Goal: Feedback & Contribution: Contribute content

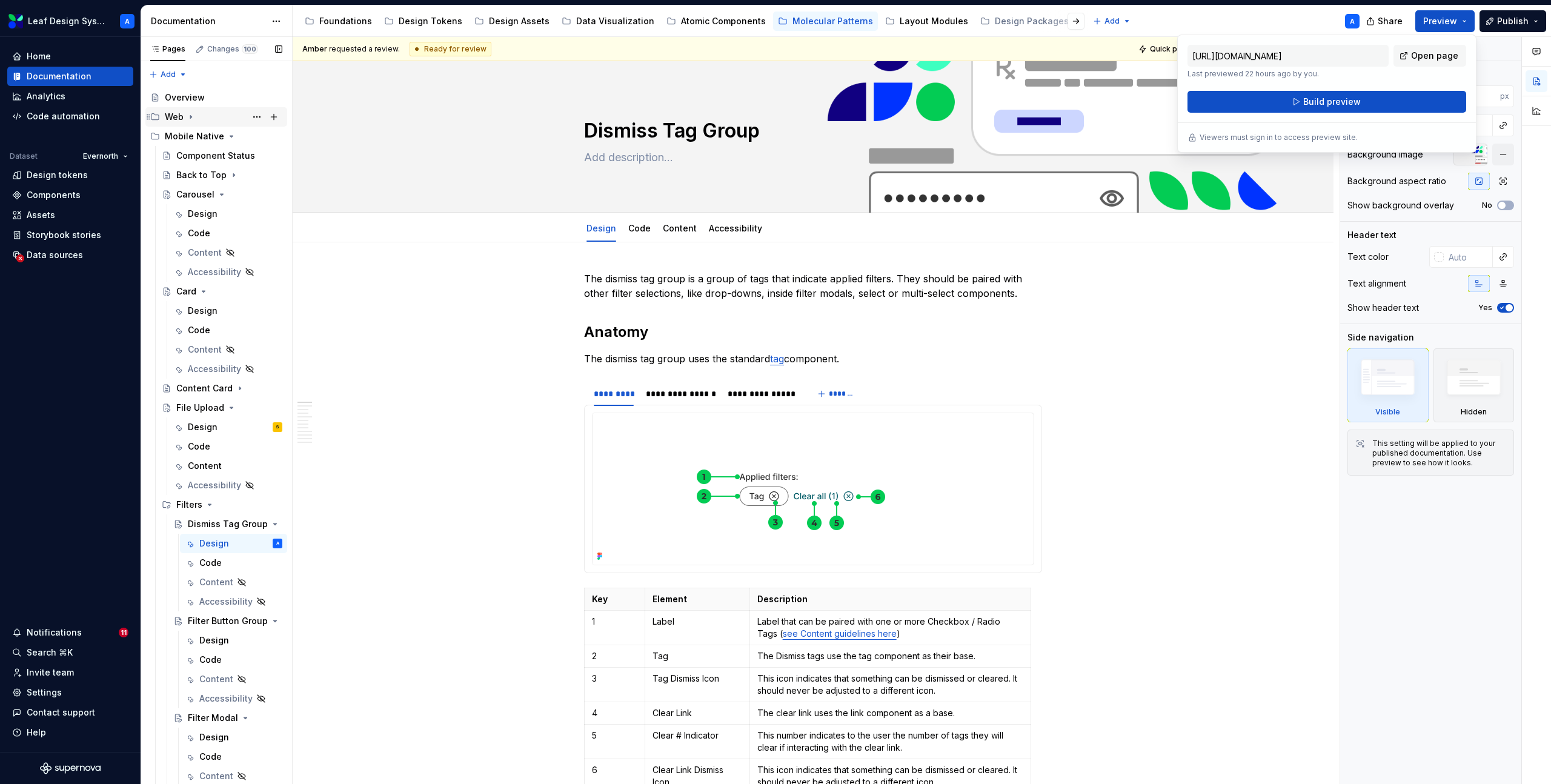
click at [187, 114] on icon "Page tree" at bounding box center [190, 116] width 9 height 9
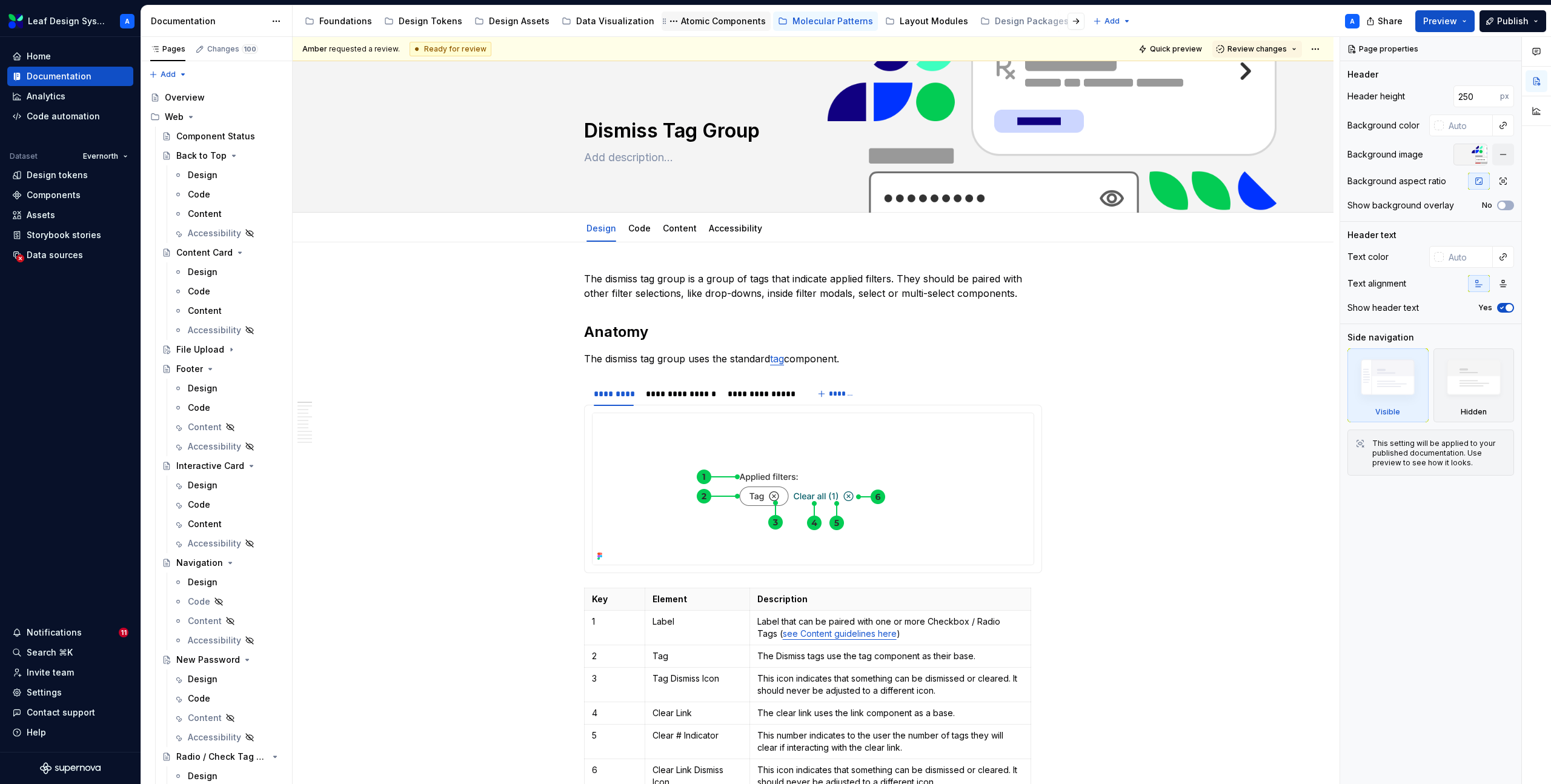
click at [695, 24] on div "Atomic Components" at bounding box center [723, 21] width 85 height 12
click at [682, 19] on div "Atomic Components" at bounding box center [723, 21] width 85 height 12
click at [713, 20] on div "Atomic Components" at bounding box center [723, 21] width 85 height 12
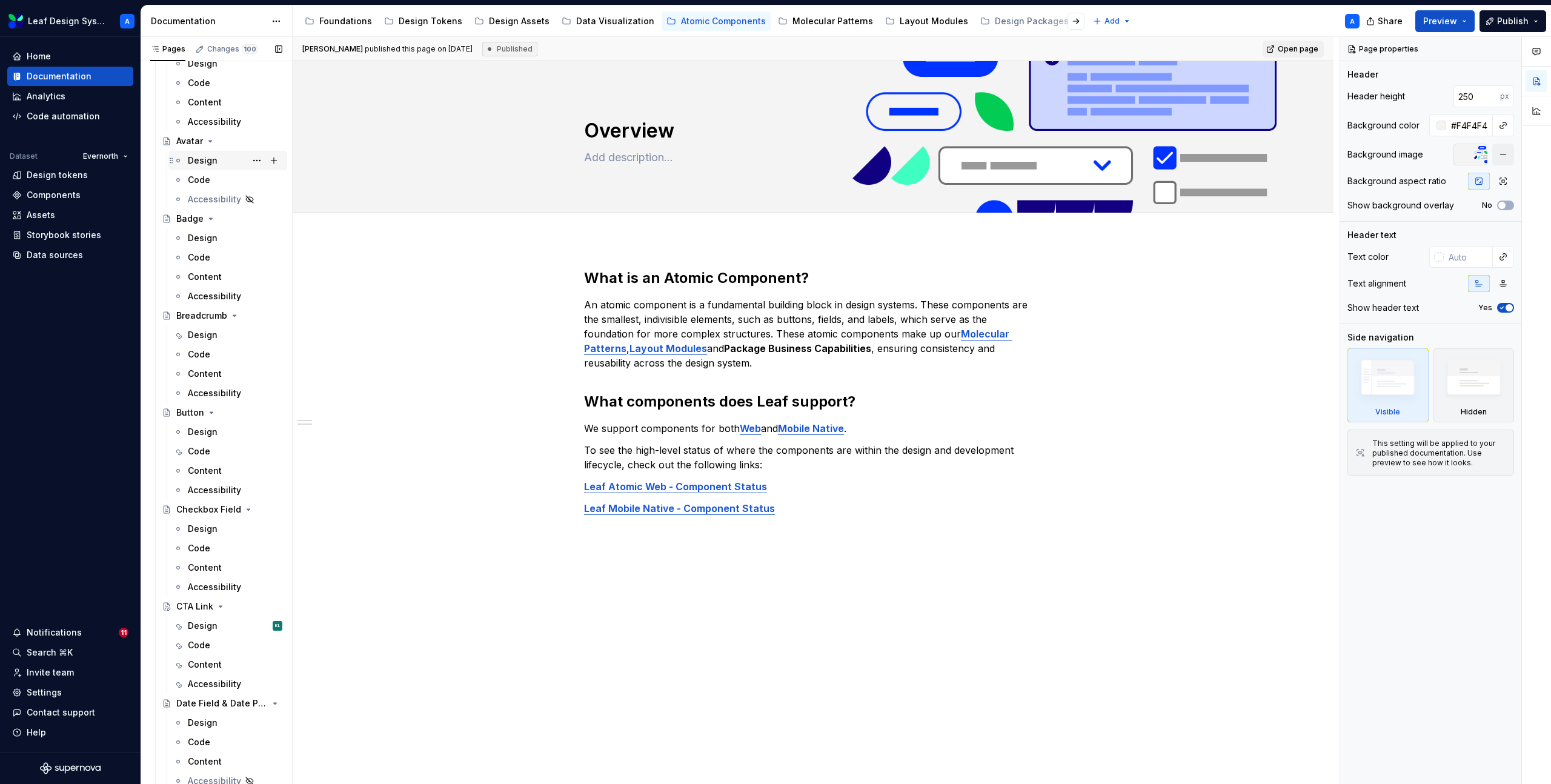
scroll to position [226, 0]
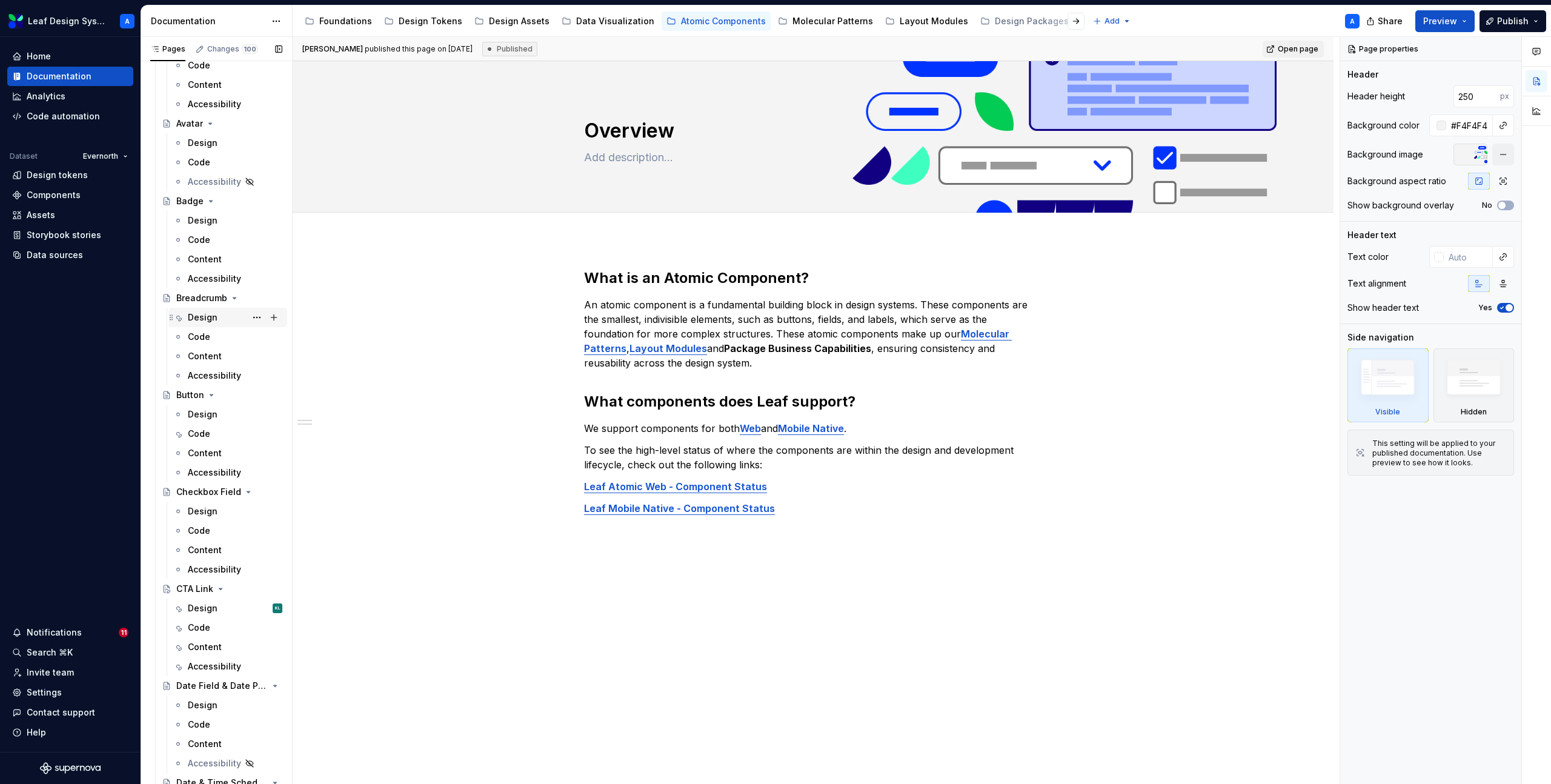
click at [199, 323] on div "Design" at bounding box center [202, 318] width 30 height 12
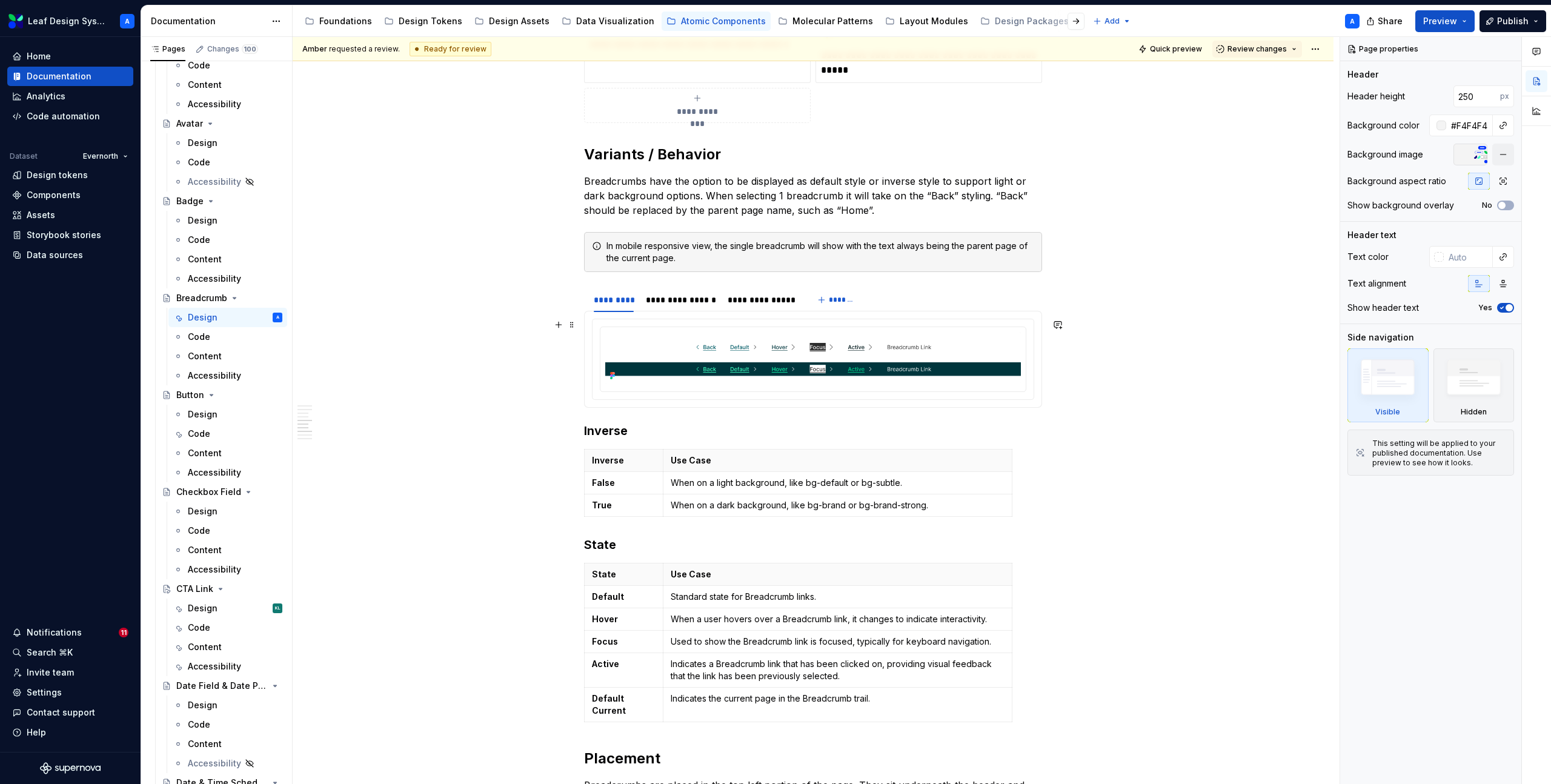
scroll to position [1296, 0]
click at [575, 295] on span at bounding box center [571, 295] width 9 height 17
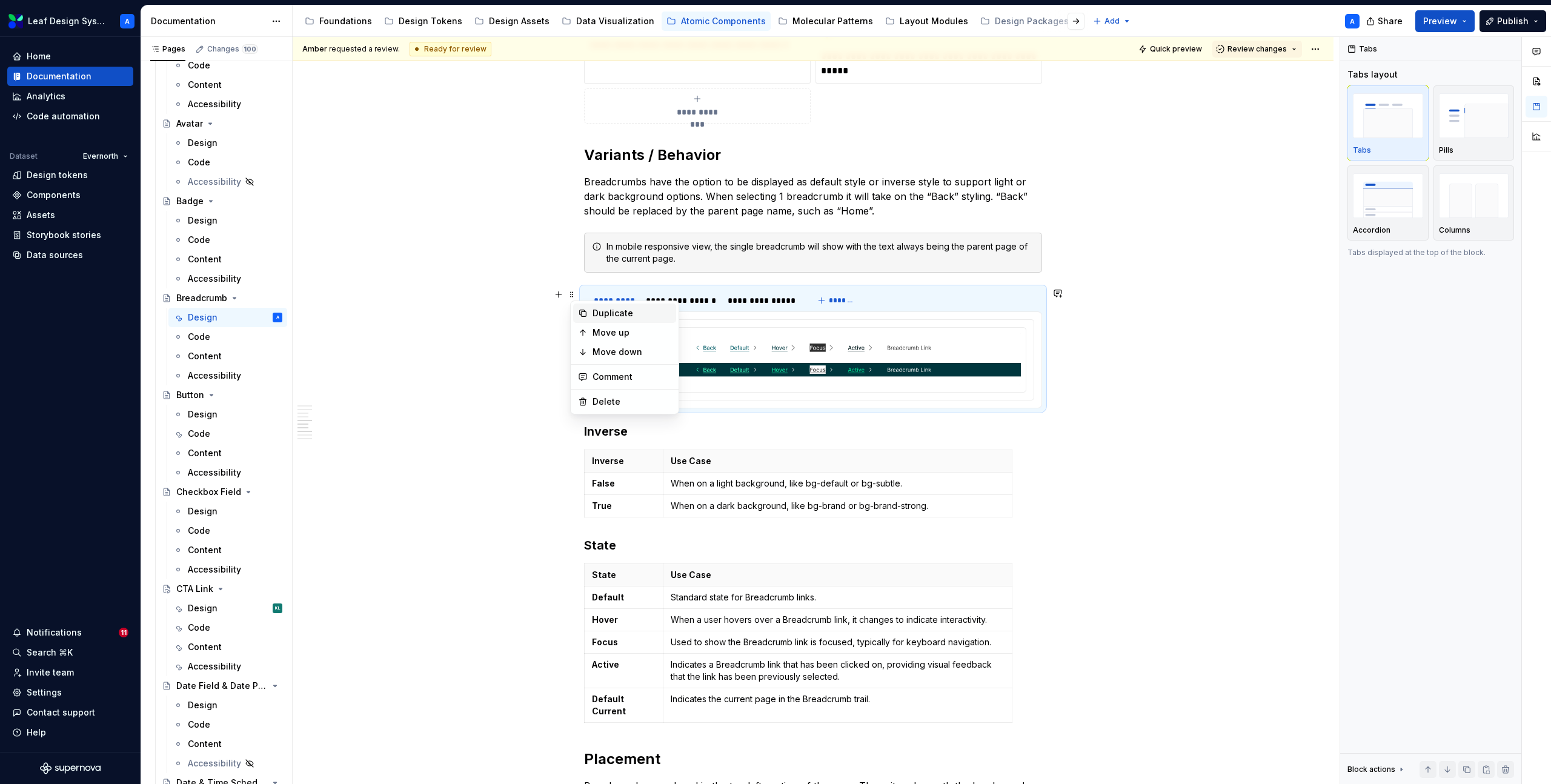
click at [612, 313] on div "Duplicate" at bounding box center [632, 313] width 79 height 12
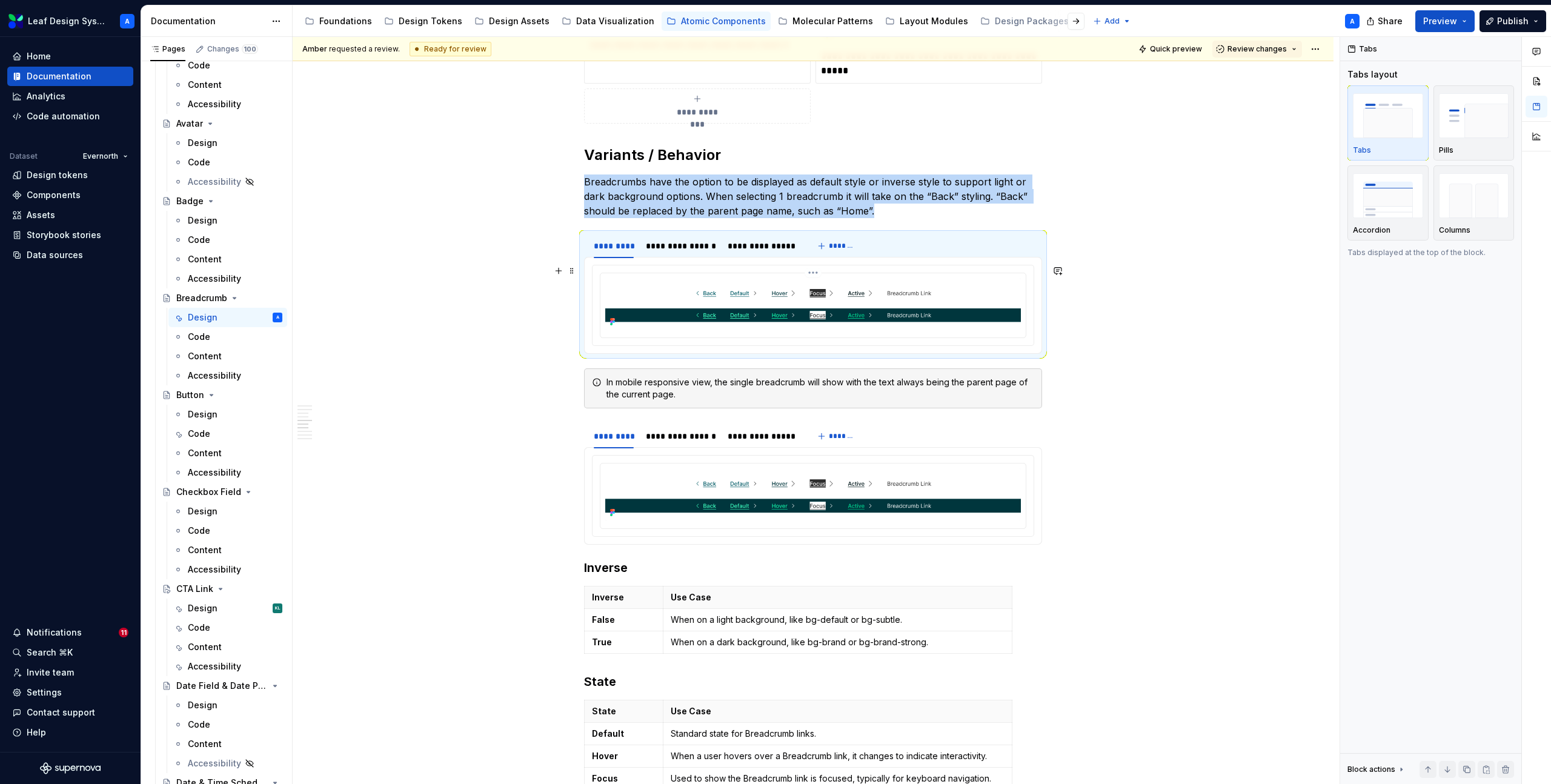
click at [683, 308] on img at bounding box center [813, 305] width 416 height 53
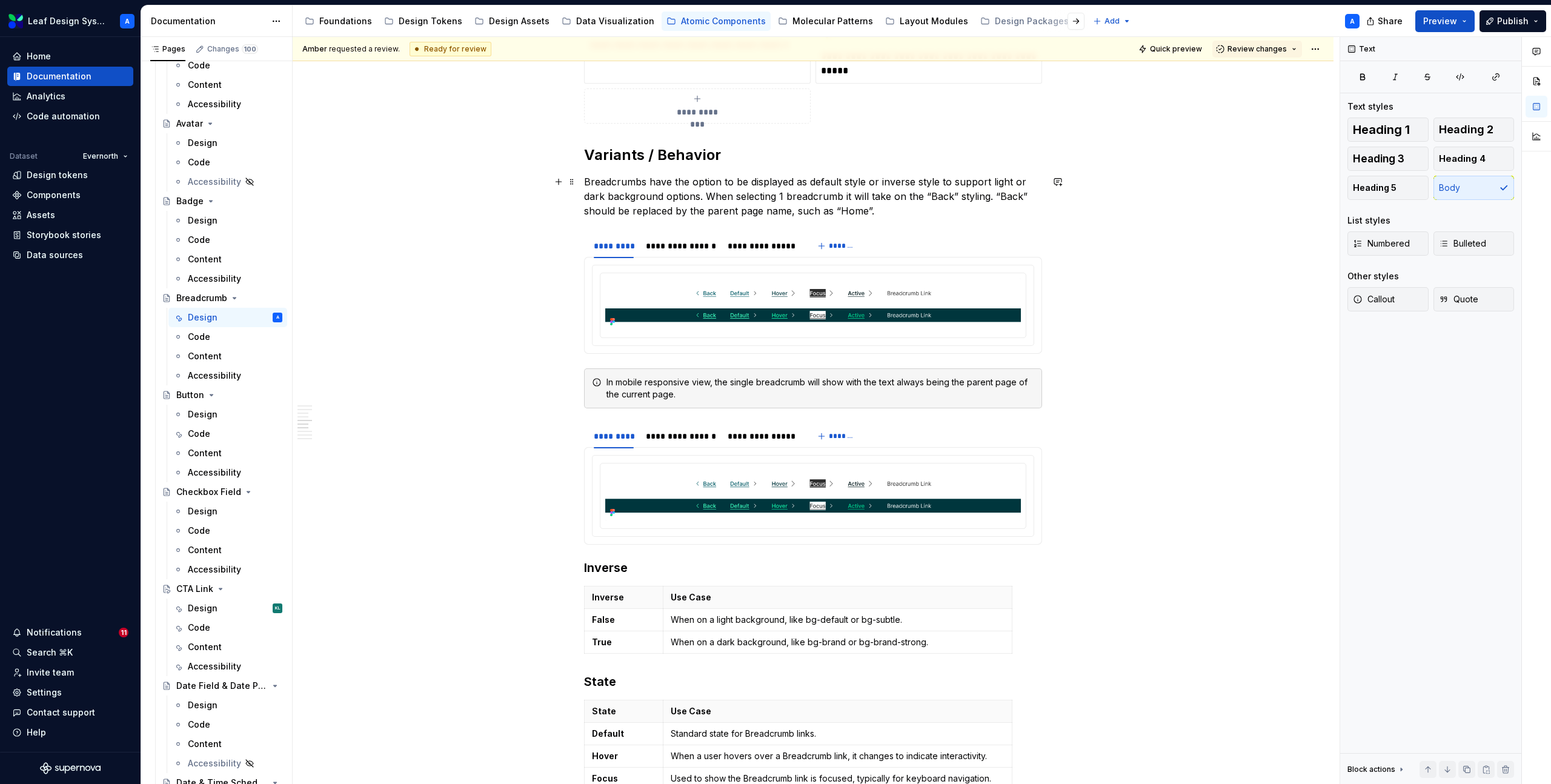
click at [605, 204] on p "Breadcrumbs have the option to be displayed as default style or inverse style t…" at bounding box center [813, 196] width 458 height 44
click at [561, 184] on button "button" at bounding box center [559, 182] width 17 height 17
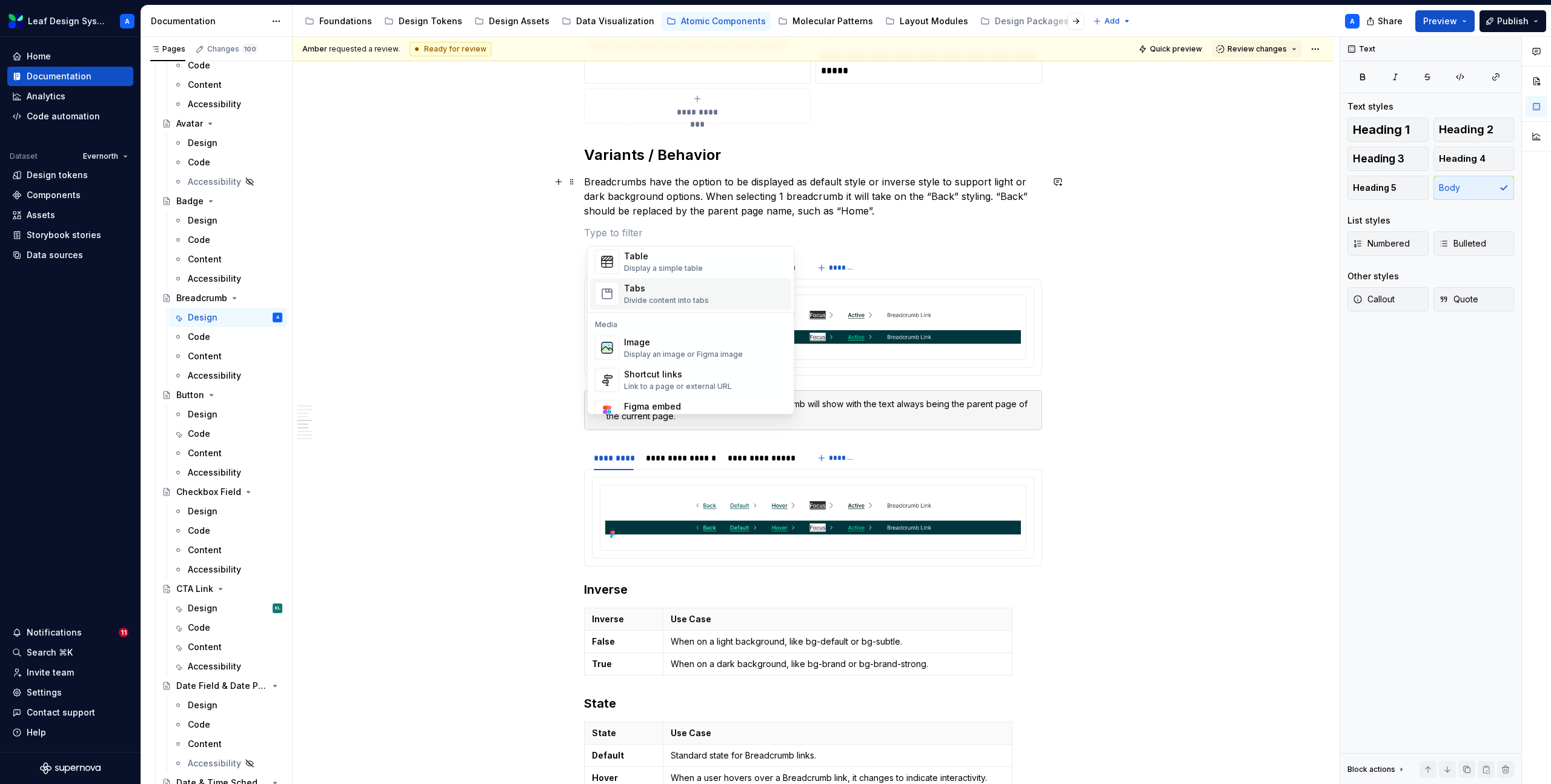
scroll to position [456, 0]
click at [647, 336] on div "Image" at bounding box center [683, 335] width 119 height 12
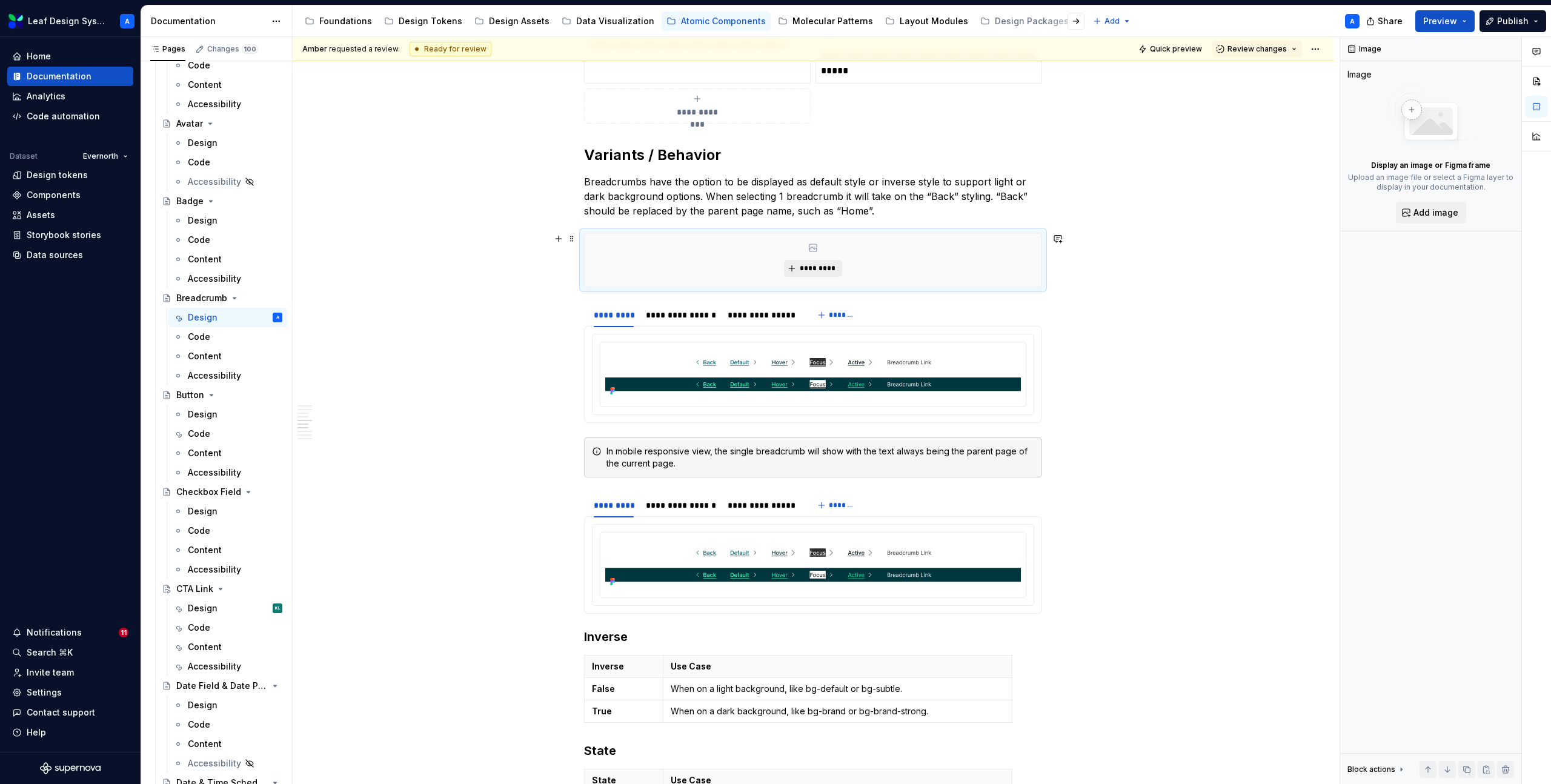
click at [820, 268] on span "*********" at bounding box center [817, 268] width 37 height 9
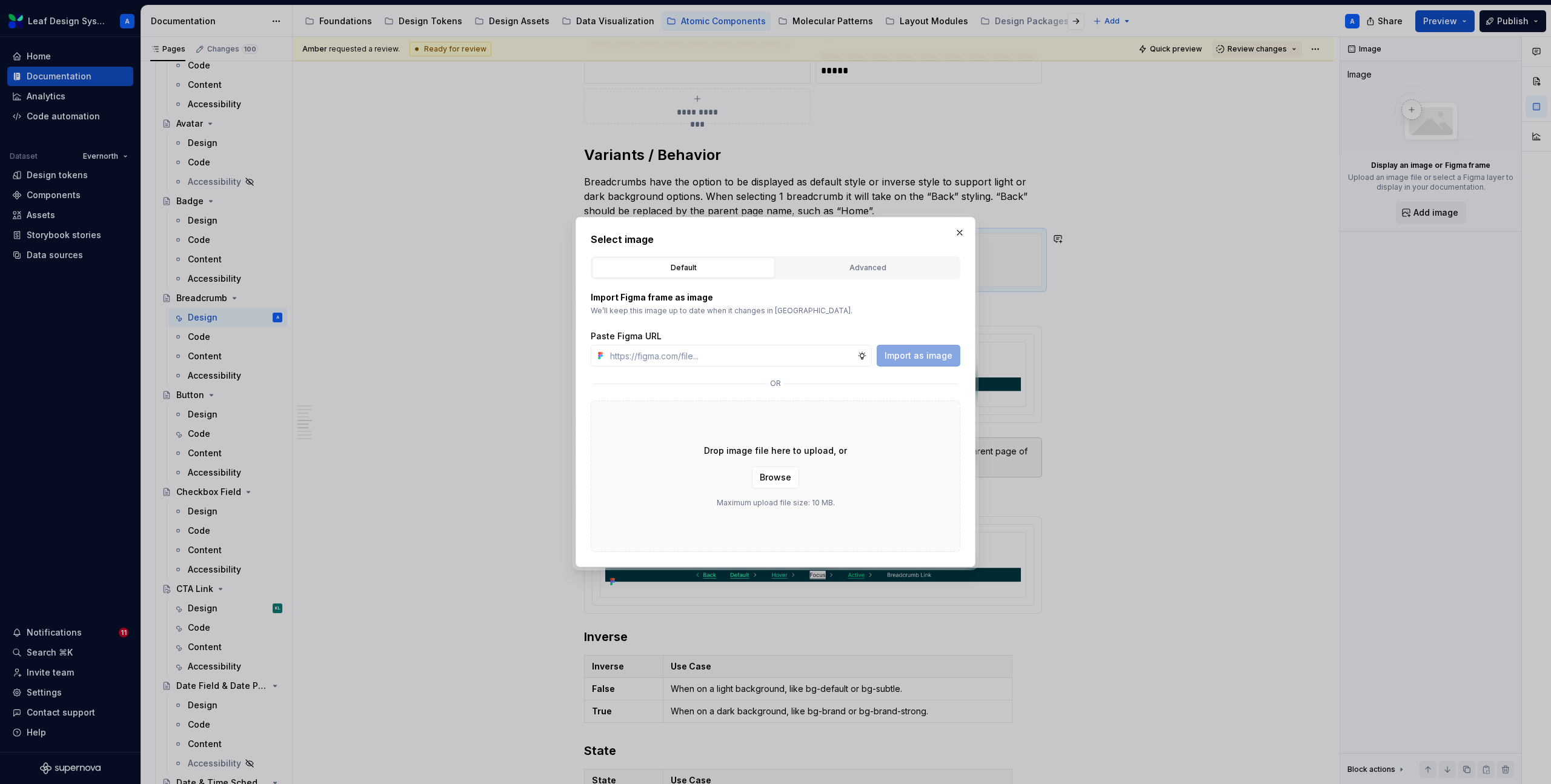
type textarea "*"
type input "[URL][DOMAIN_NAME]"
click at [929, 354] on span "Import as image" at bounding box center [918, 355] width 67 height 12
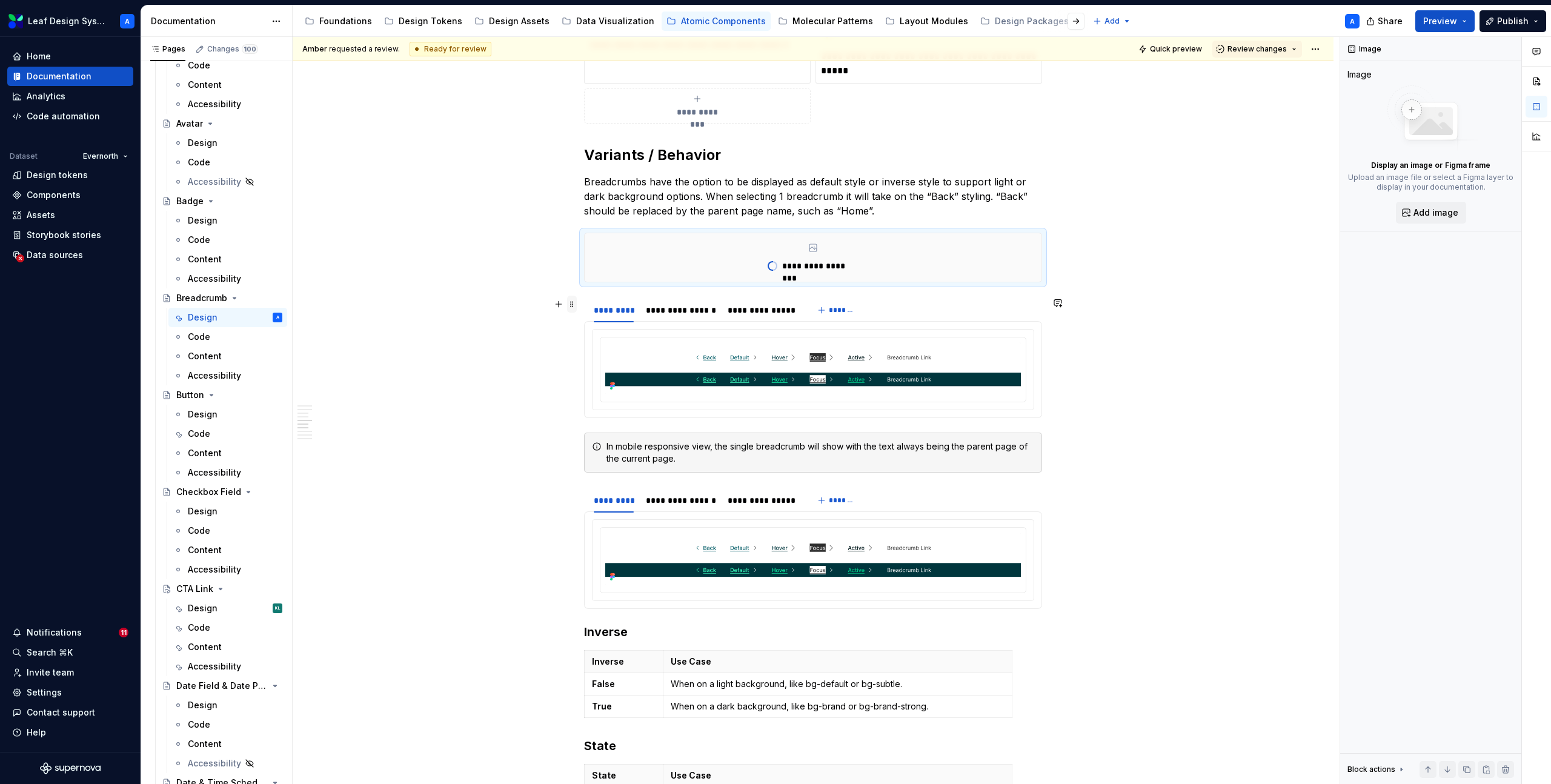
click at [576, 303] on span at bounding box center [571, 304] width 9 height 17
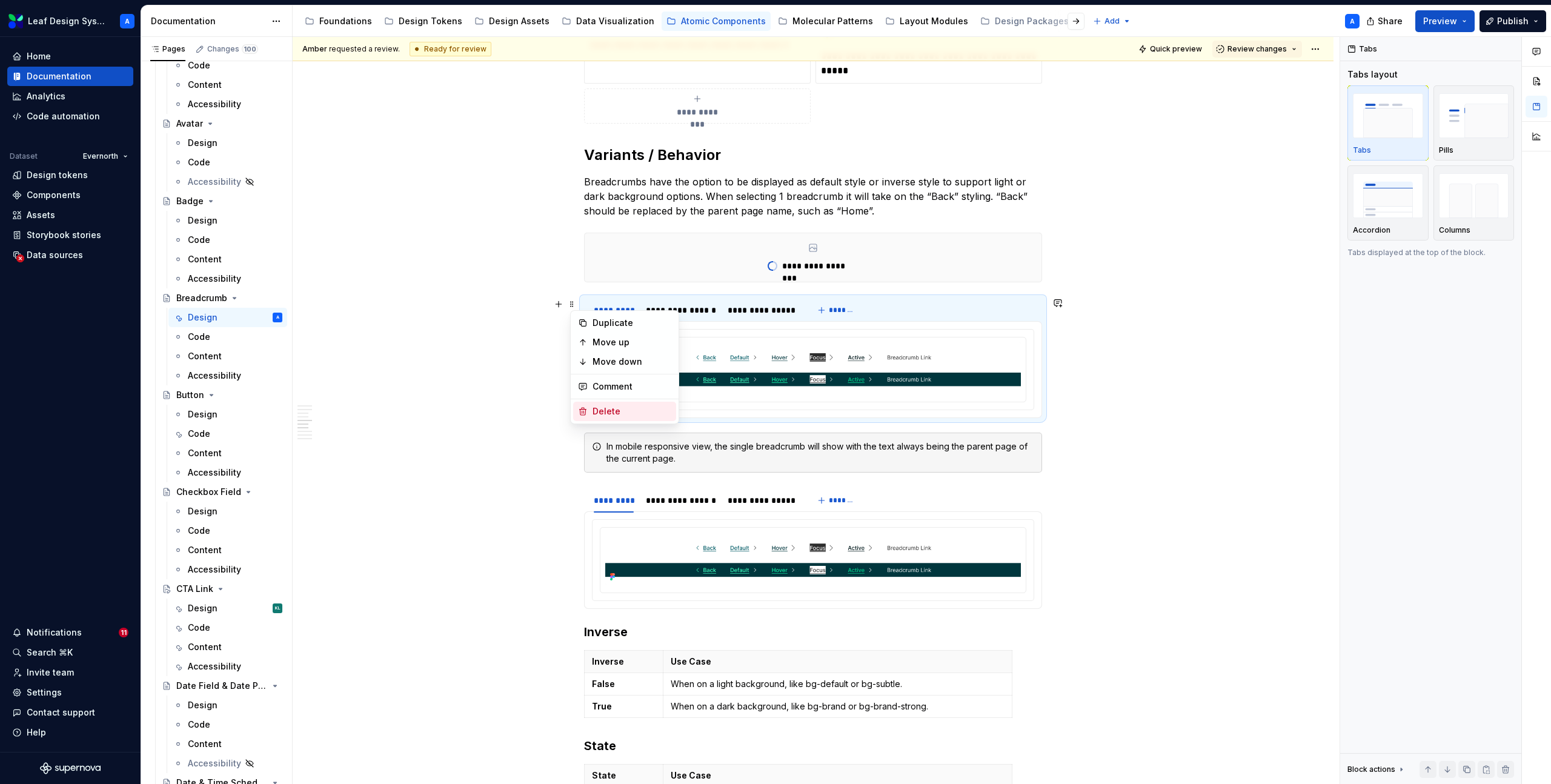
click at [611, 412] on div "Delete" at bounding box center [632, 412] width 79 height 12
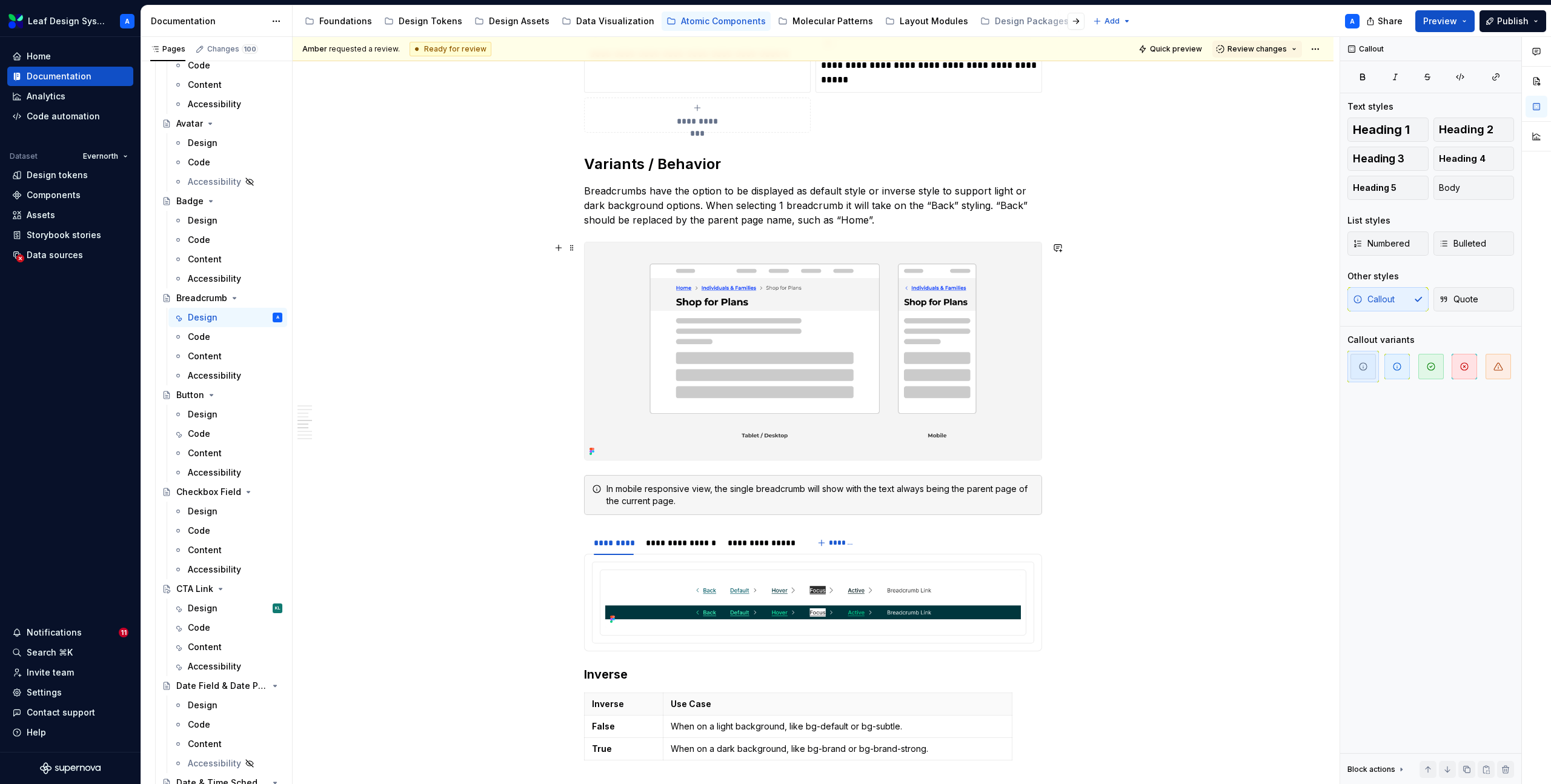
scroll to position [1292, 0]
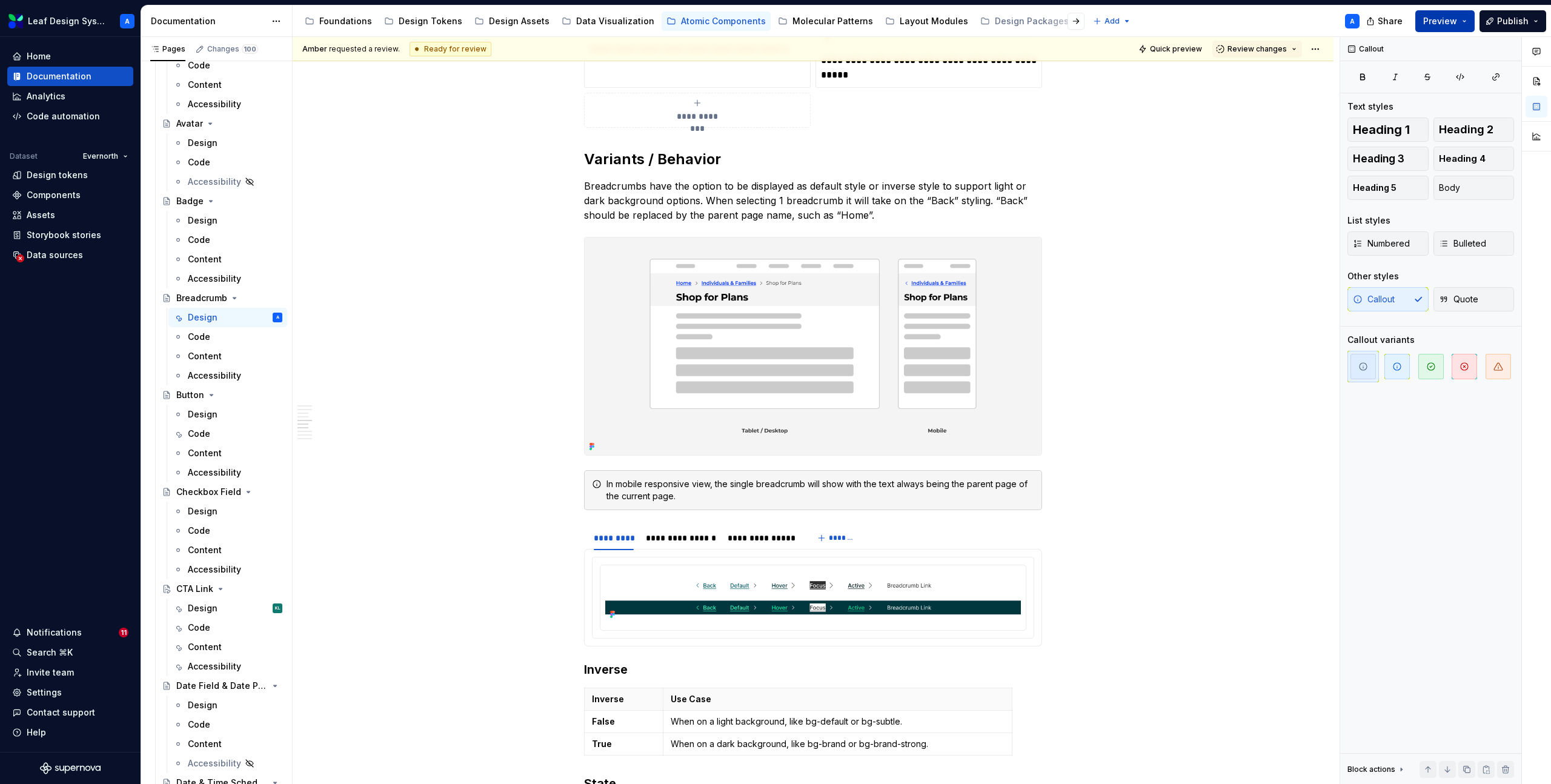
click at [1466, 22] on button "Preview" at bounding box center [1445, 21] width 60 height 22
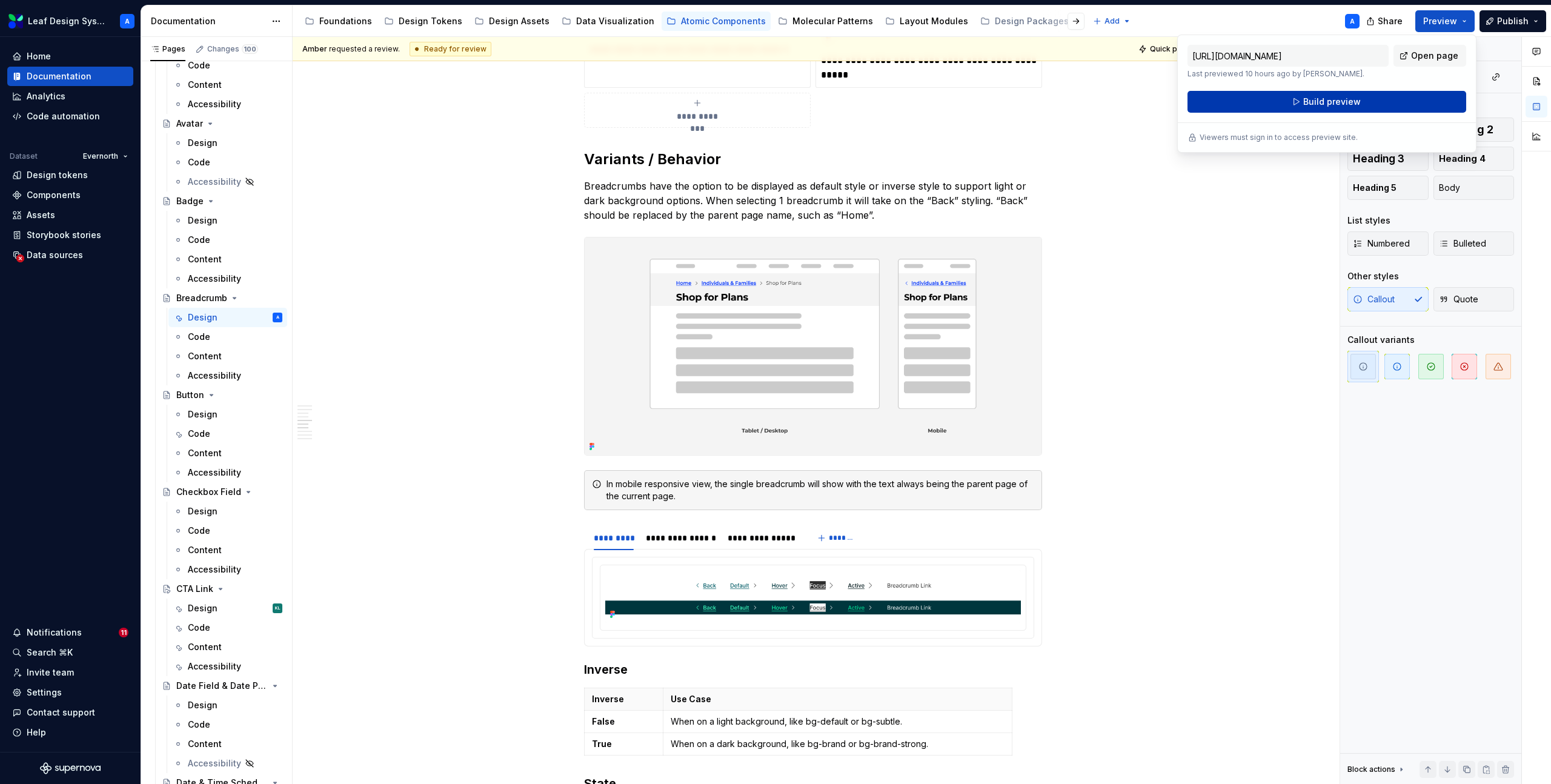
click at [1396, 95] on button "Build preview" at bounding box center [1327, 102] width 278 height 22
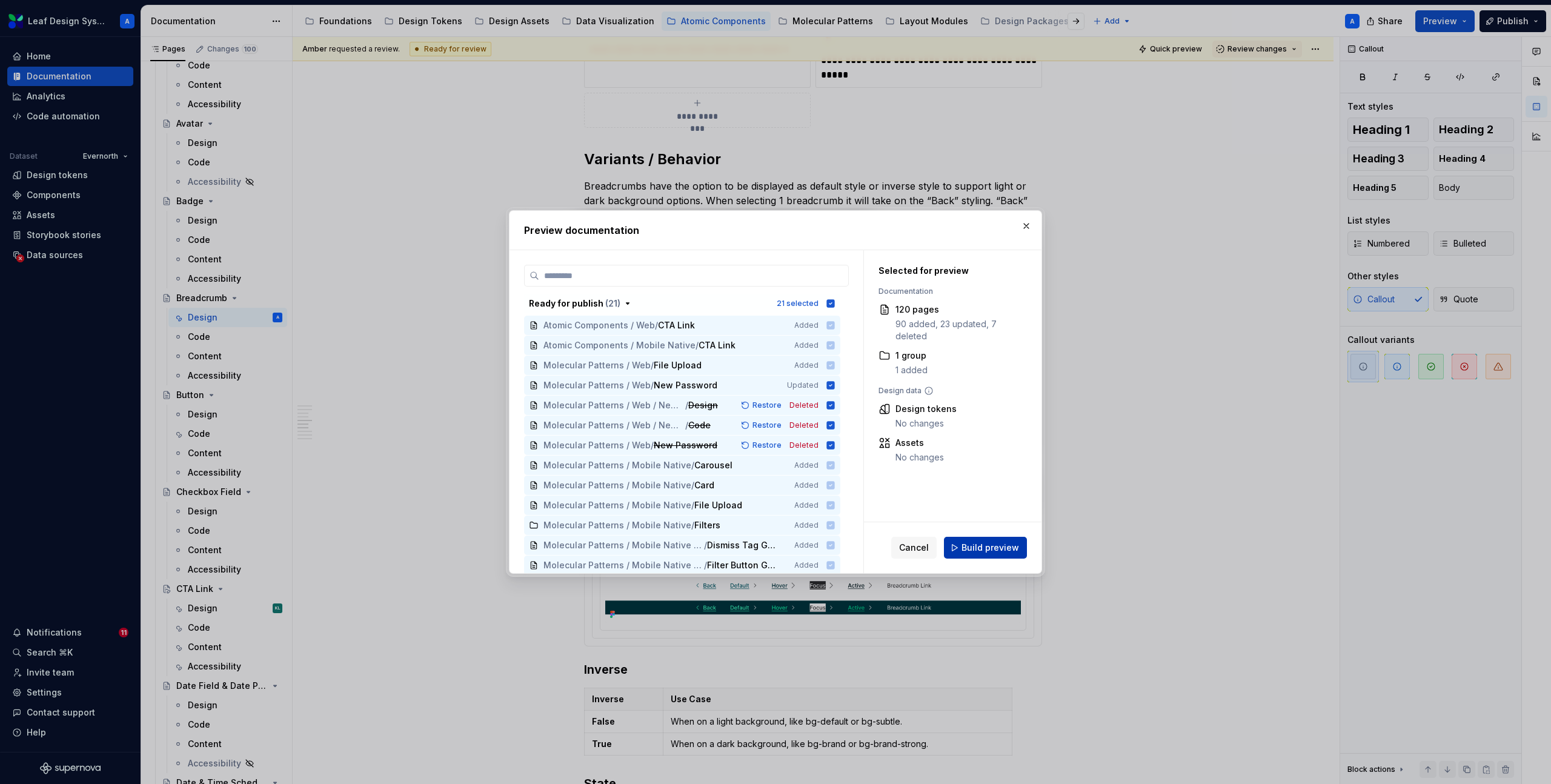
click at [965, 550] on span "Build preview" at bounding box center [990, 547] width 57 height 12
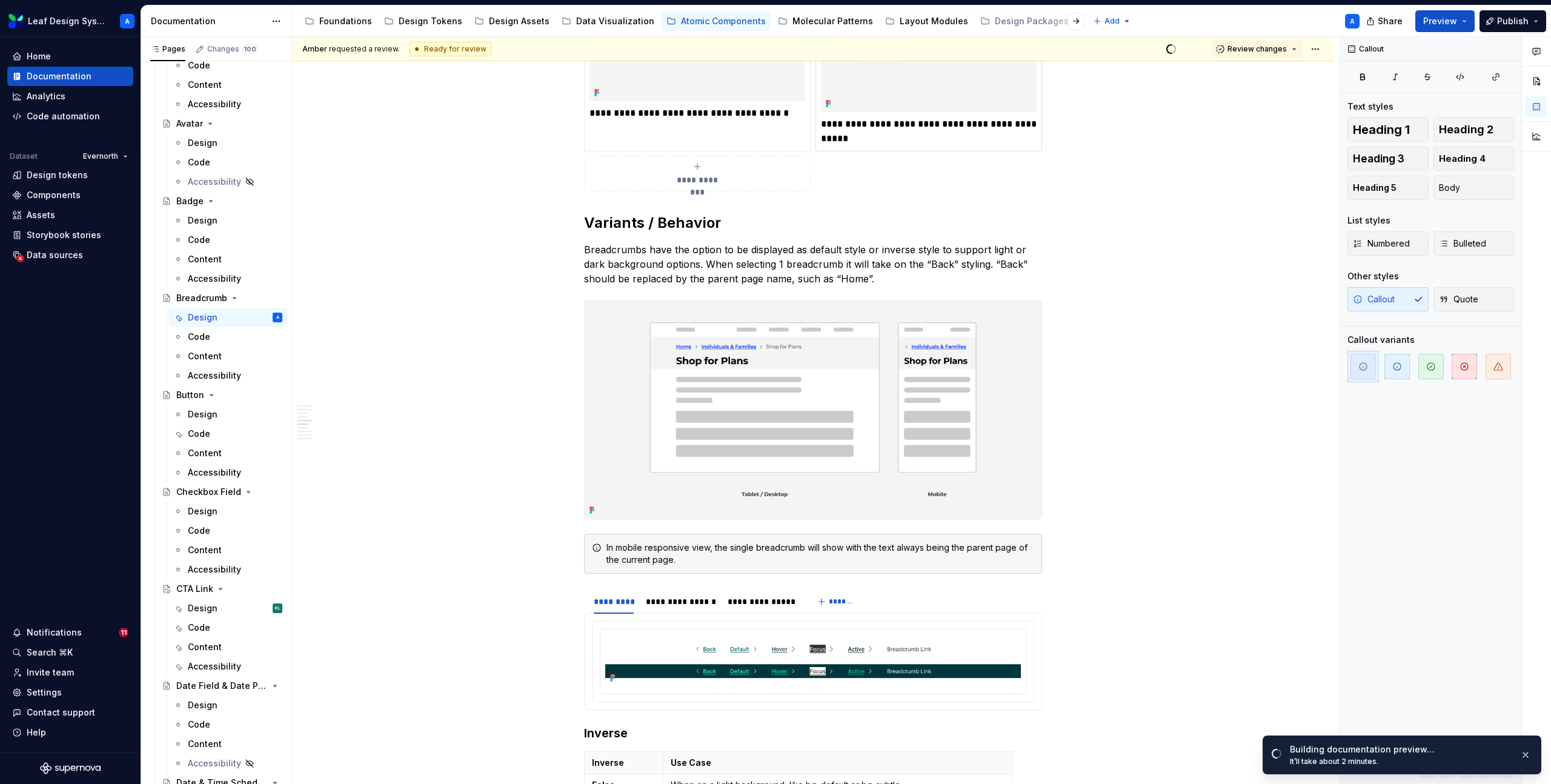
scroll to position [1220, 0]
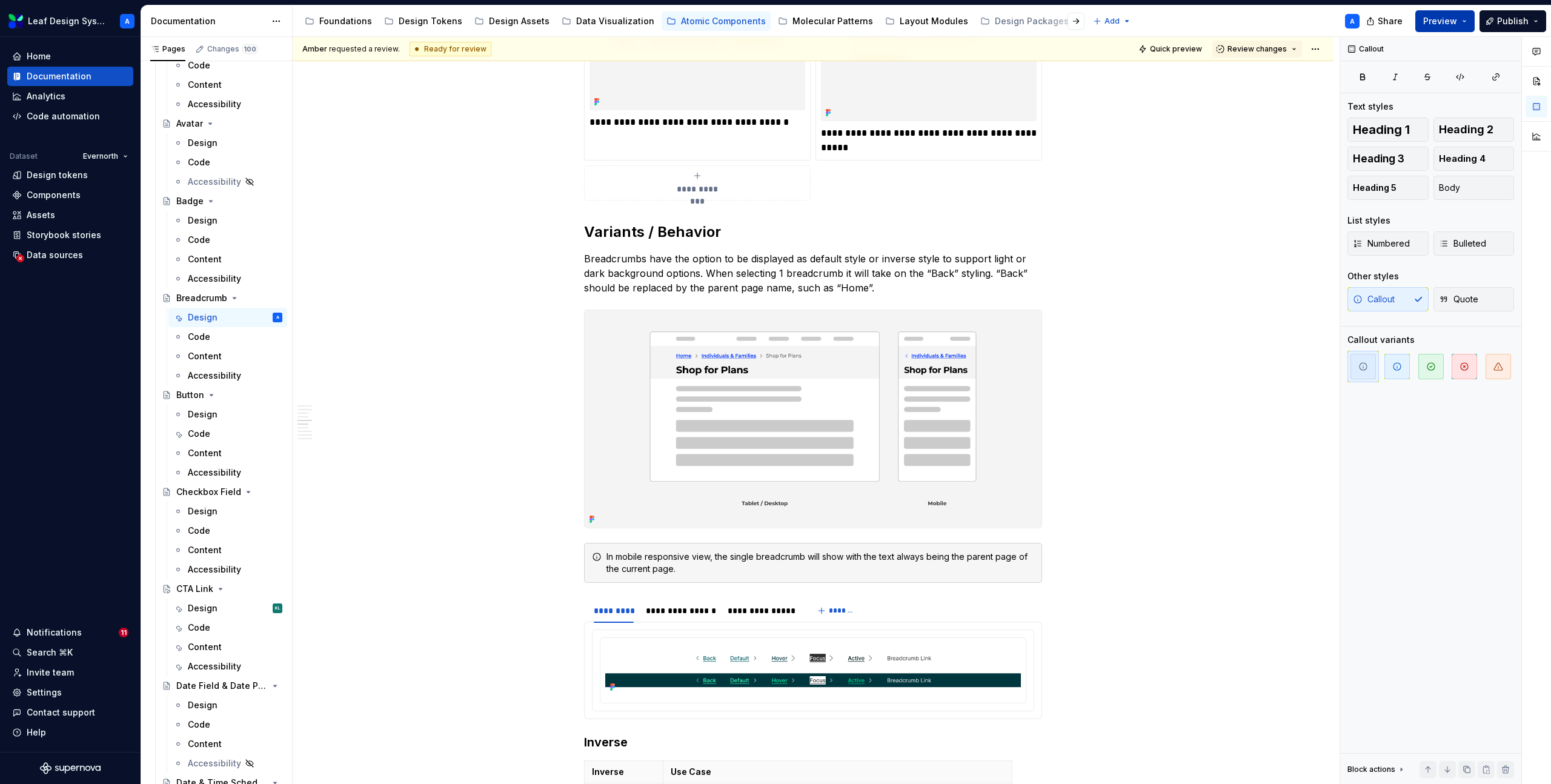
click at [1467, 21] on button "Preview" at bounding box center [1445, 21] width 60 height 22
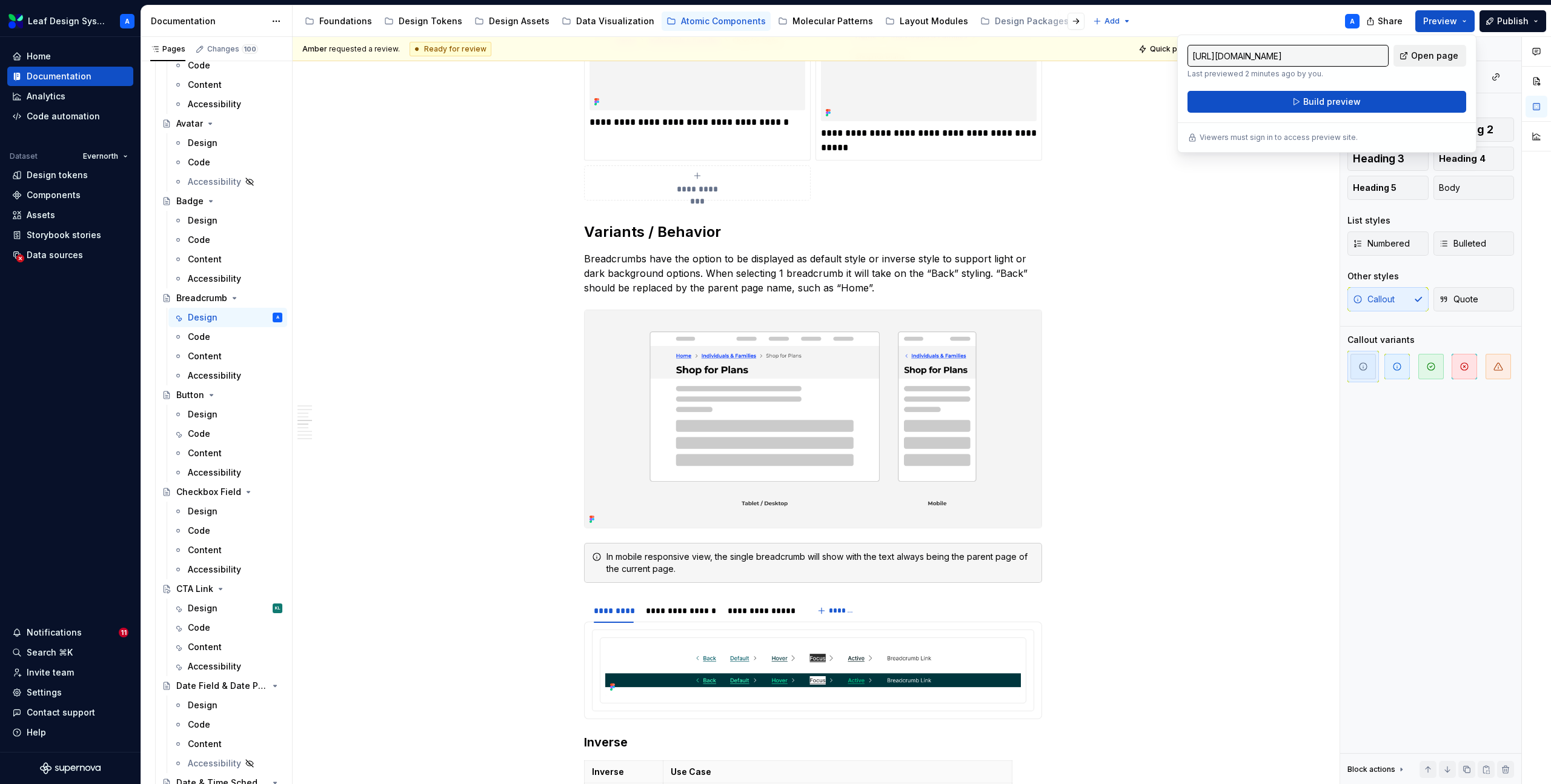
click at [1425, 53] on span "Open page" at bounding box center [1434, 56] width 47 height 12
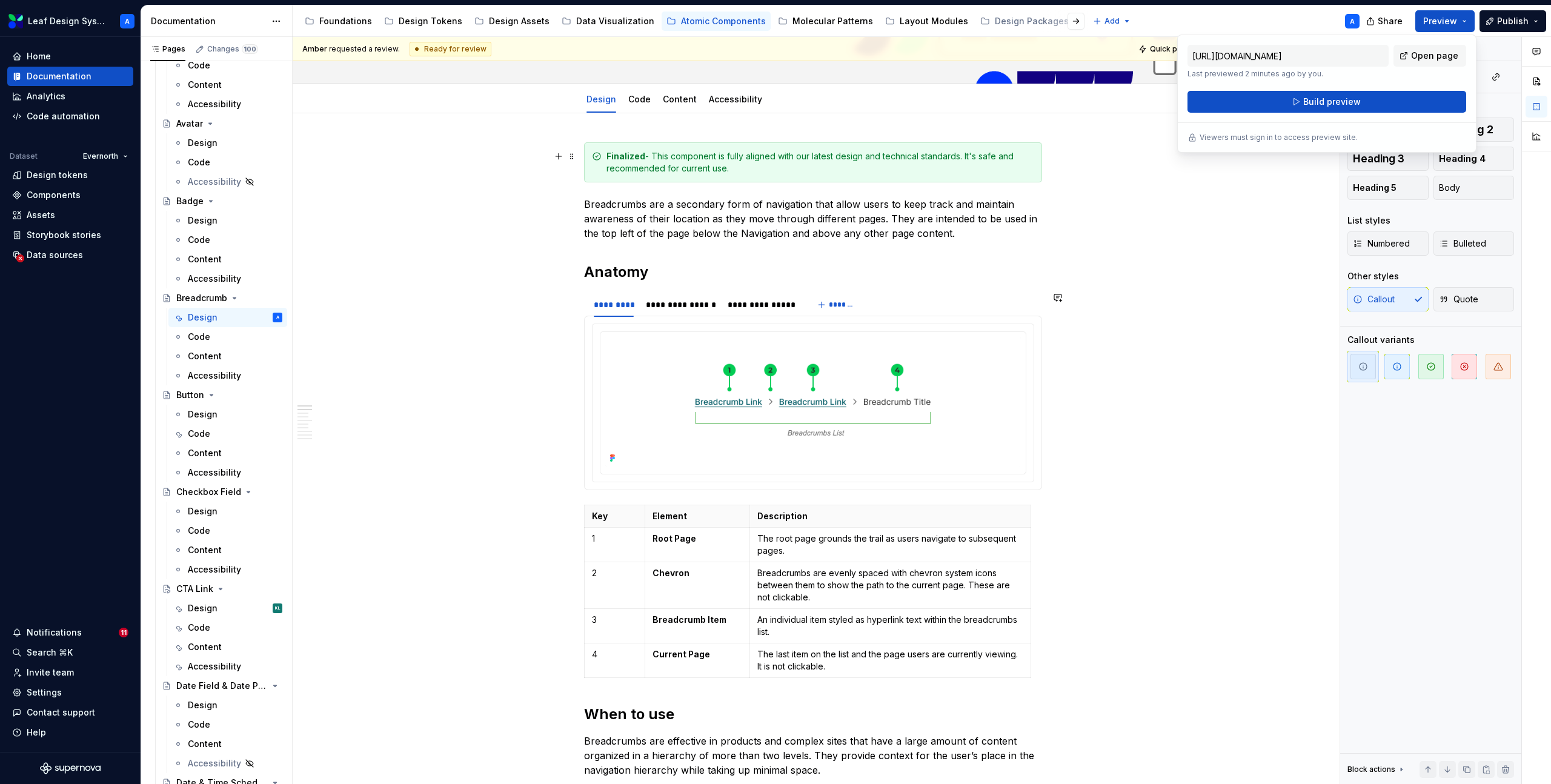
scroll to position [0, 0]
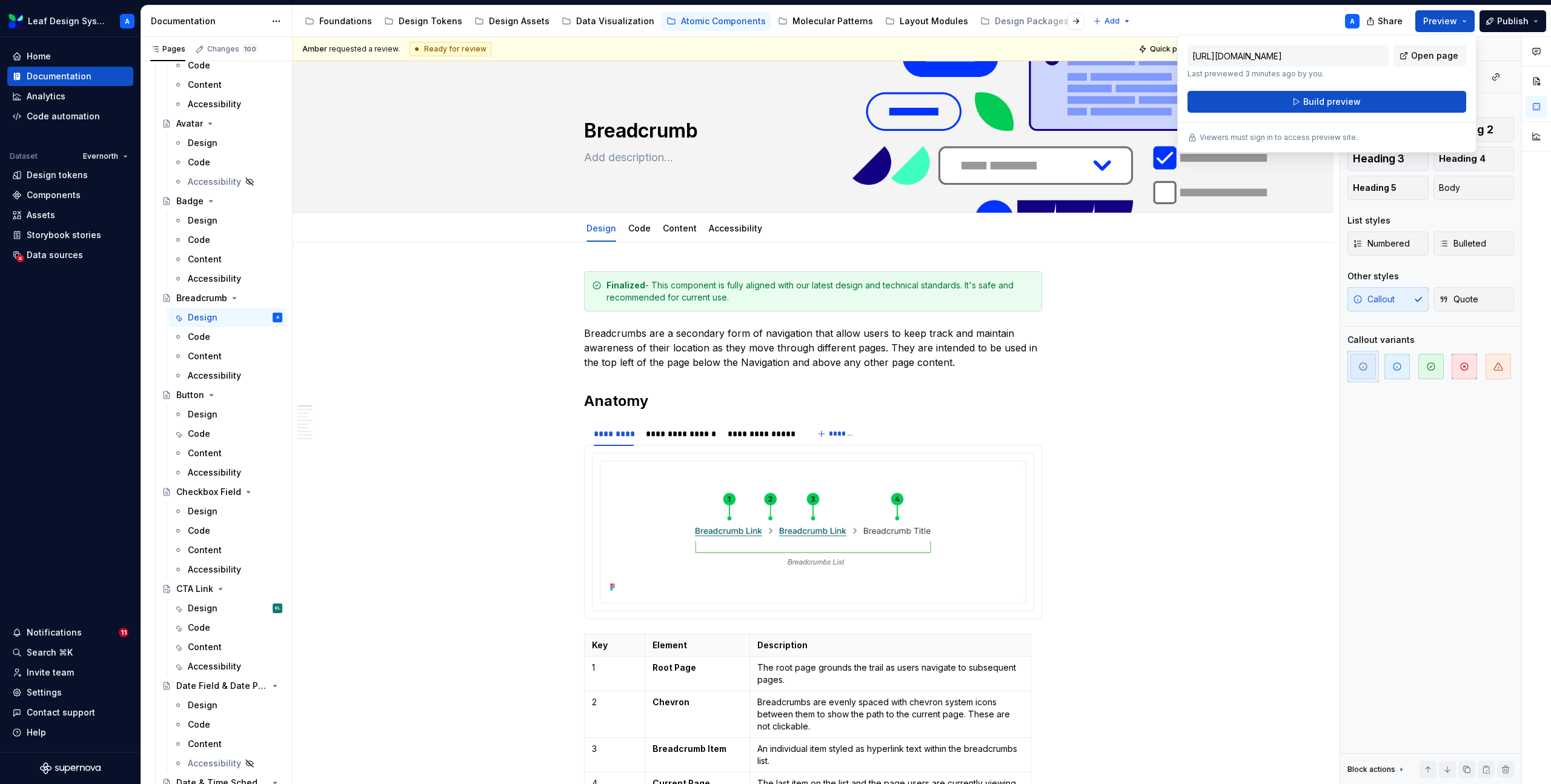
click at [1252, 14] on div "Accessibility guide for tree Page tree. Navigate the tree with the arrow keys. …" at bounding box center [831, 20] width 1077 height 32
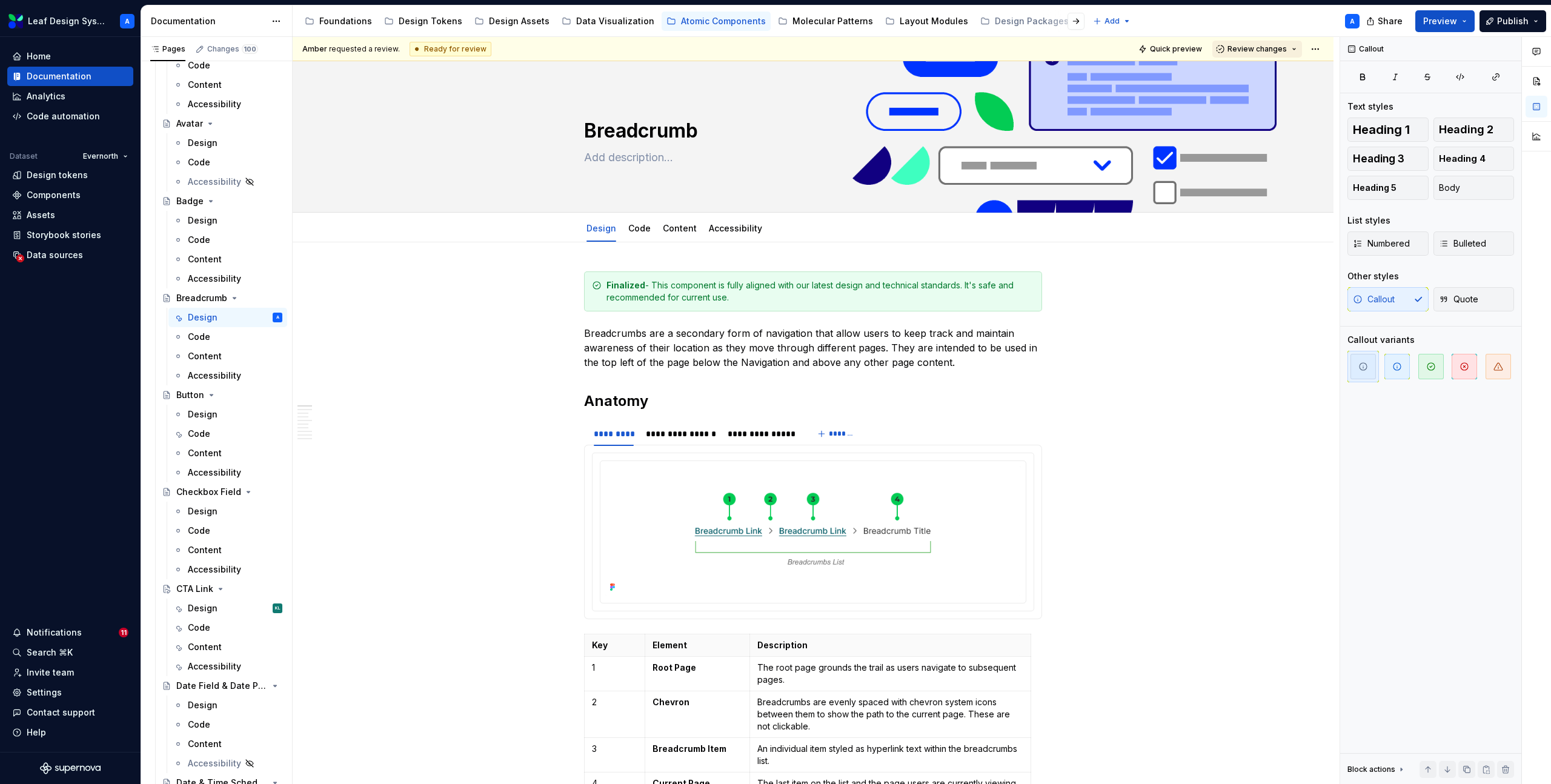
click at [1287, 45] on span "Review changes" at bounding box center [1257, 49] width 60 height 9
click at [1273, 78] on div "Approve" at bounding box center [1297, 73] width 106 height 12
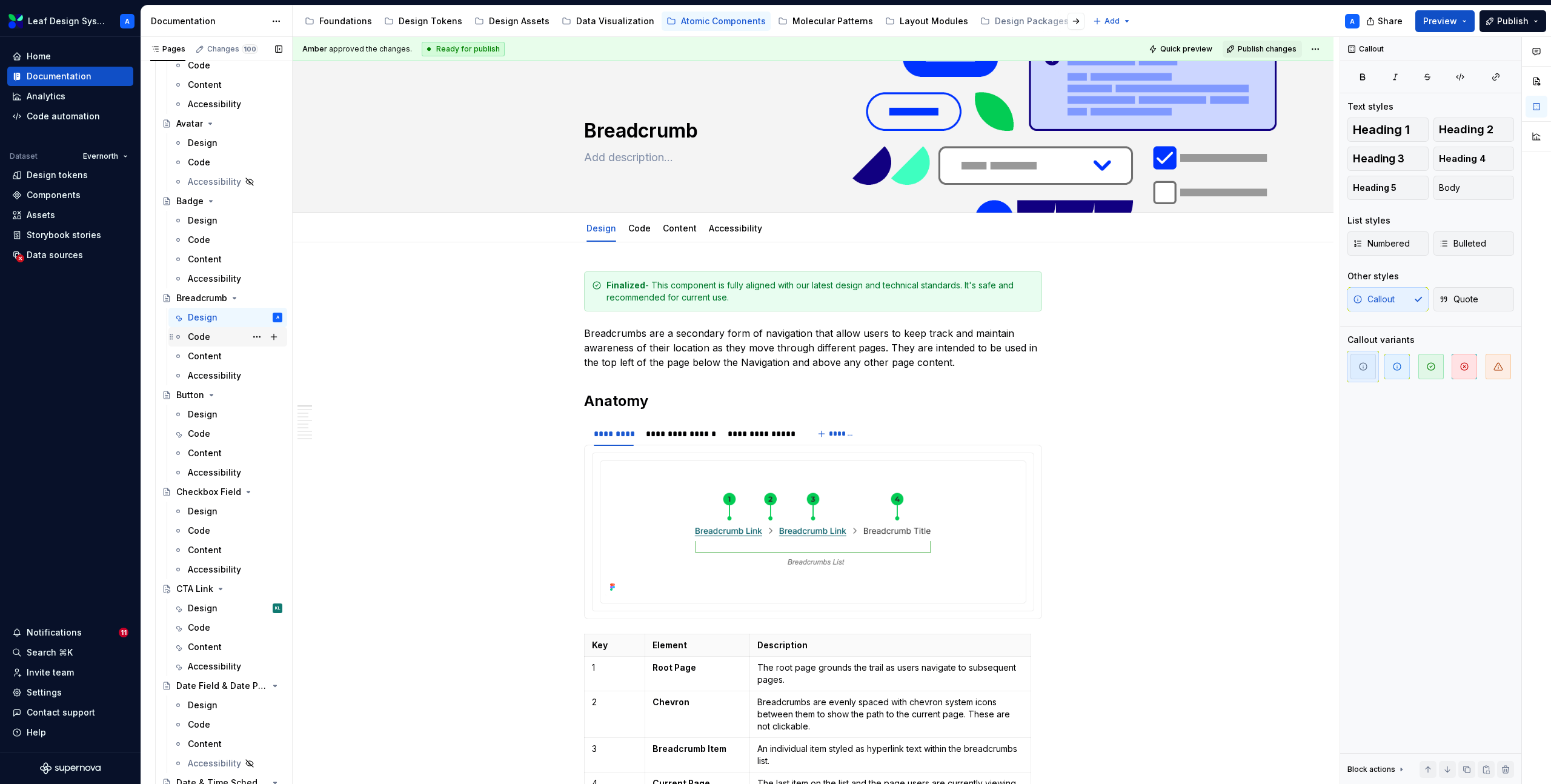
click at [209, 333] on div "Code" at bounding box center [235, 337] width 95 height 17
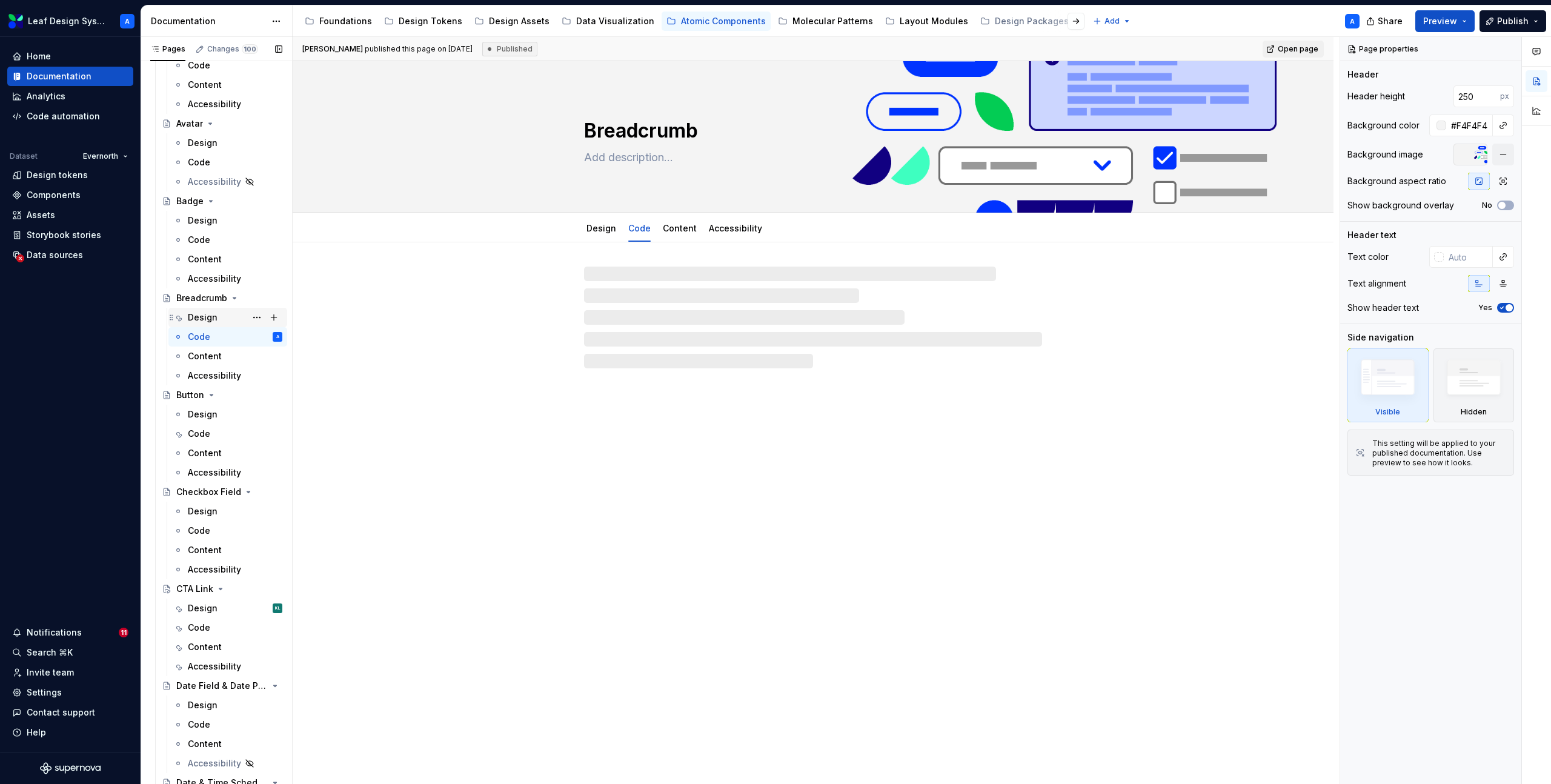
click at [203, 314] on div "Design" at bounding box center [202, 318] width 30 height 12
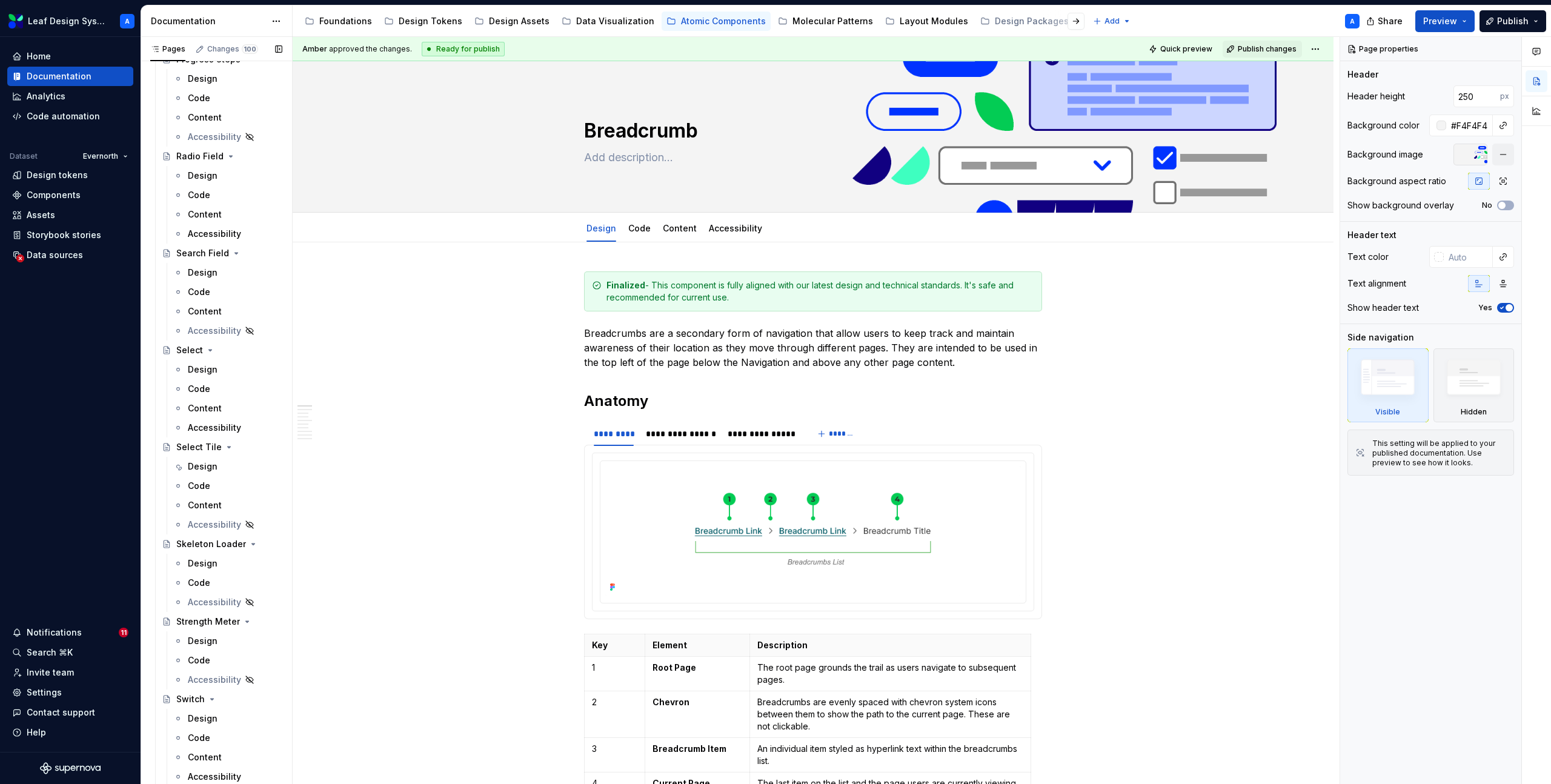
scroll to position [2164, 0]
click at [208, 454] on div "Design" at bounding box center [202, 453] width 30 height 12
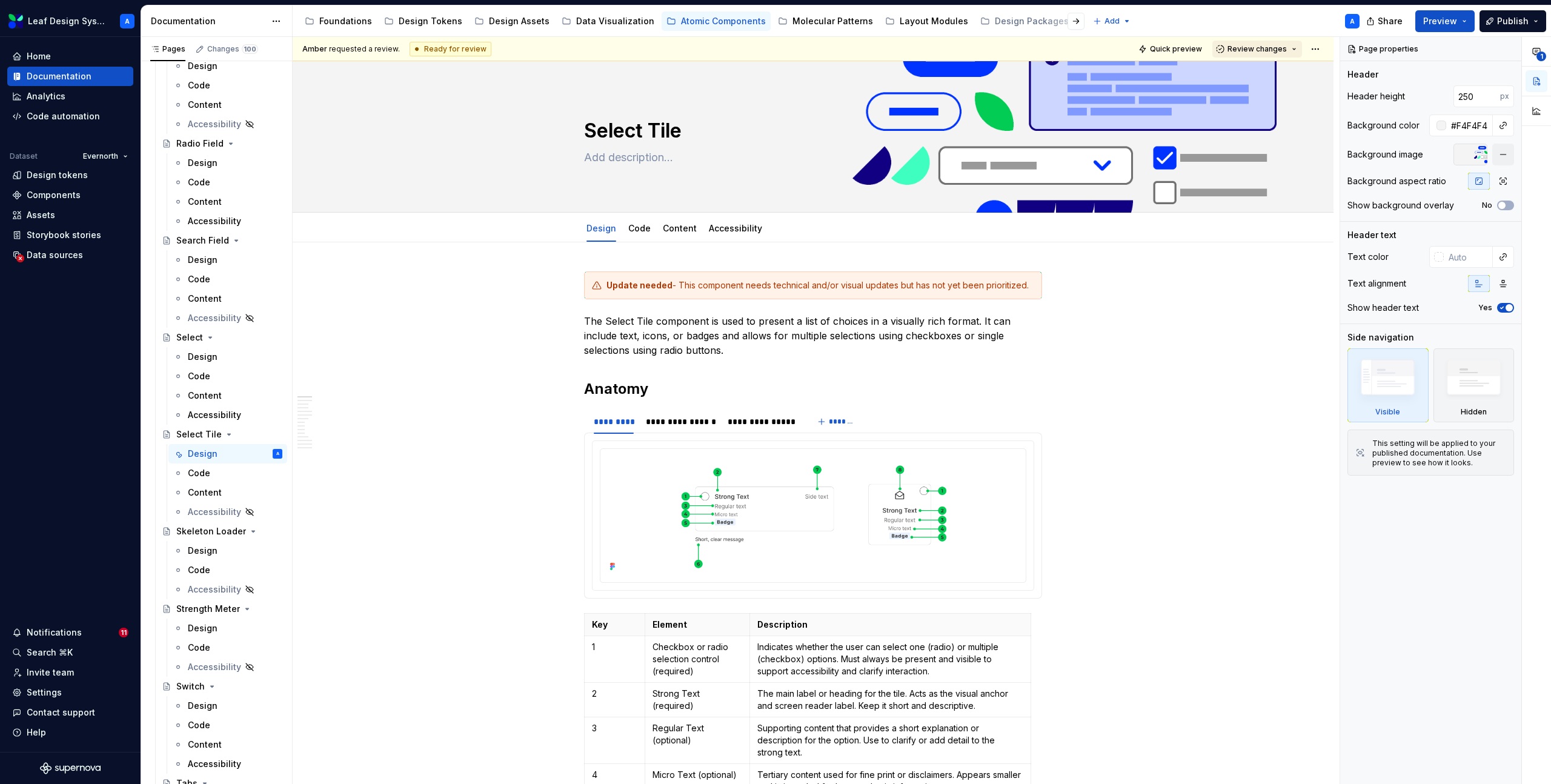
click at [1302, 51] on button "Review changes" at bounding box center [1257, 50] width 90 height 17
click at [1291, 72] on div "Approve" at bounding box center [1297, 73] width 106 height 12
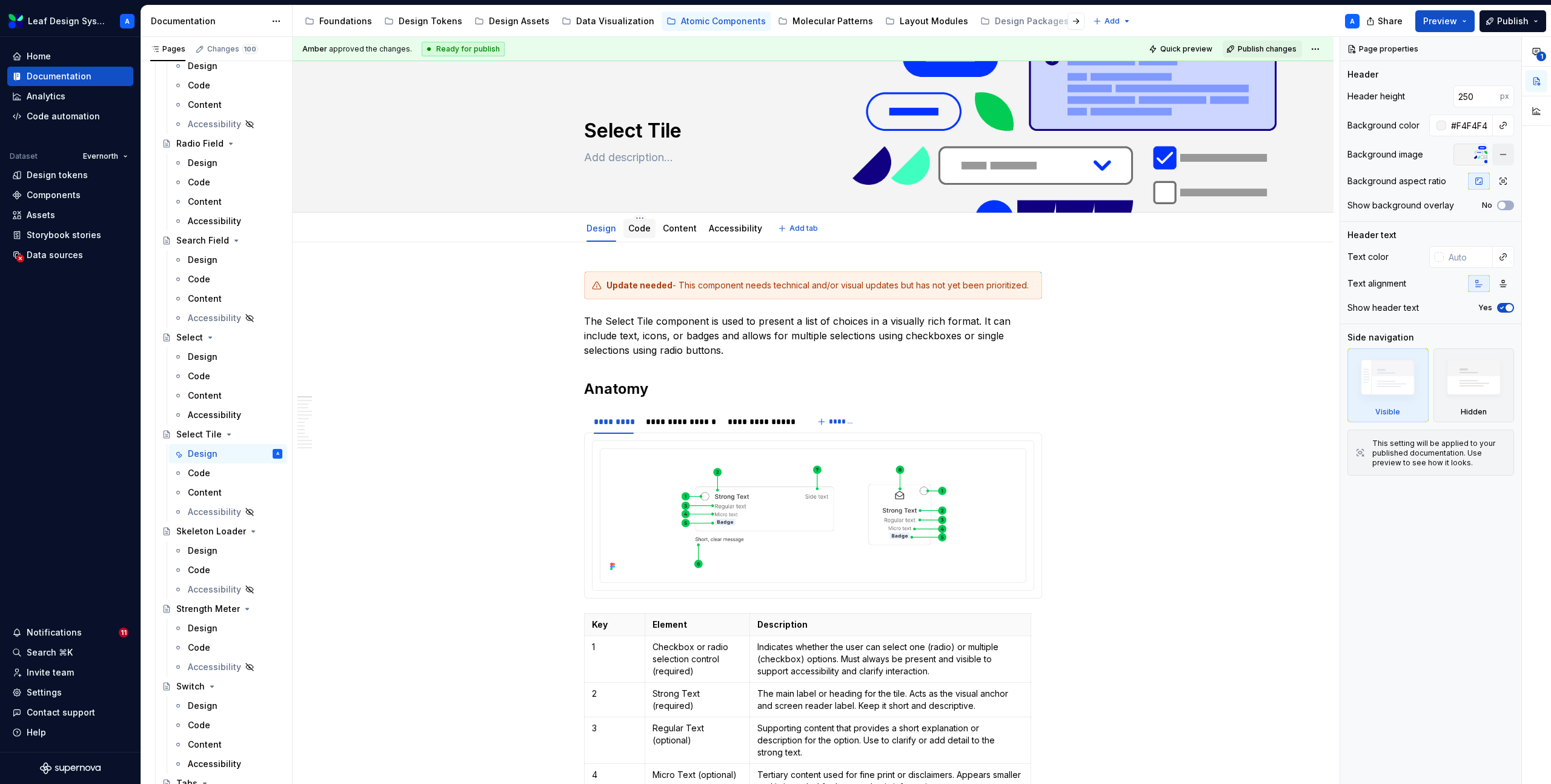
click at [638, 231] on link "Code" at bounding box center [640, 228] width 22 height 10
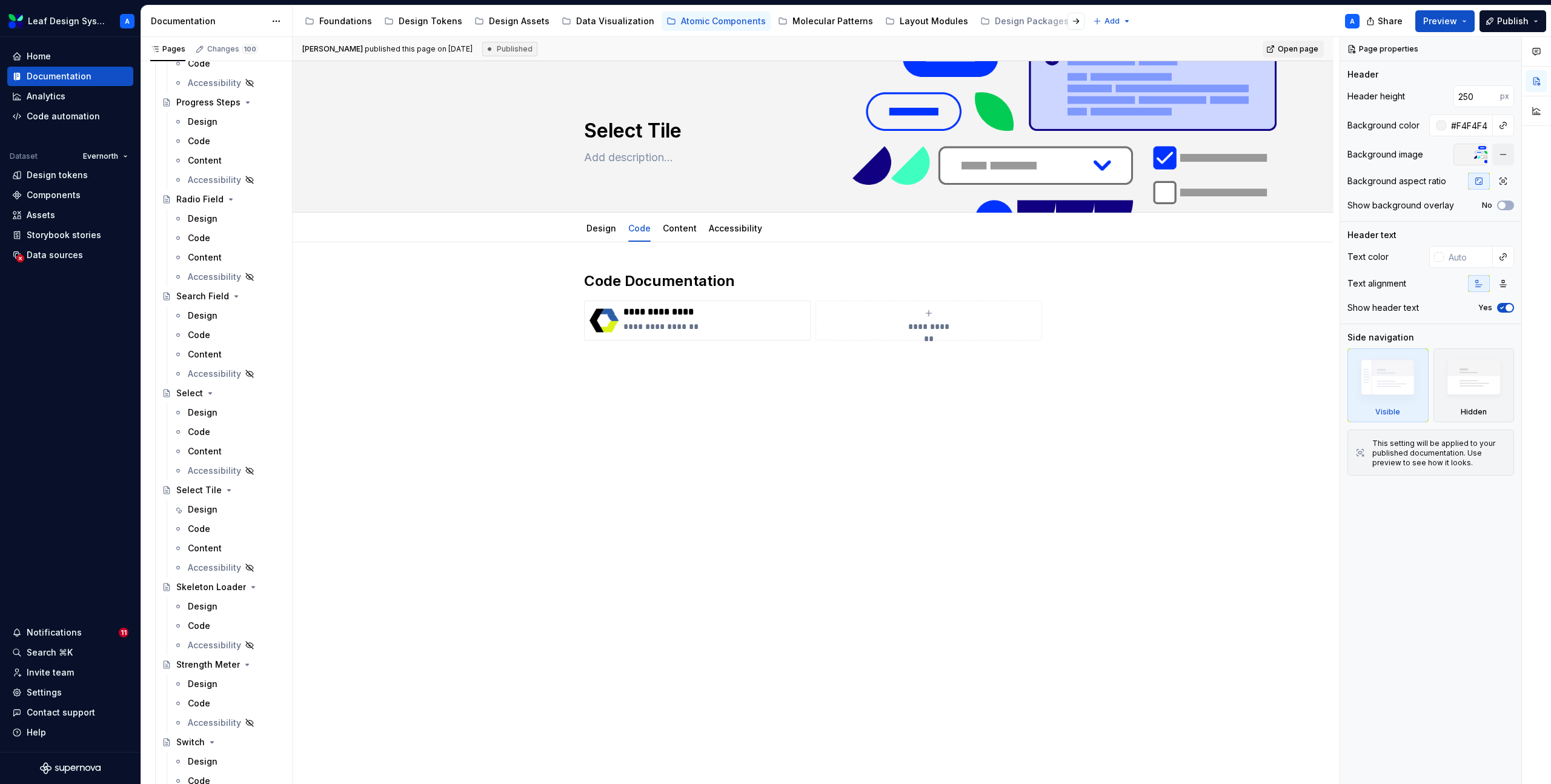
scroll to position [5092, 0]
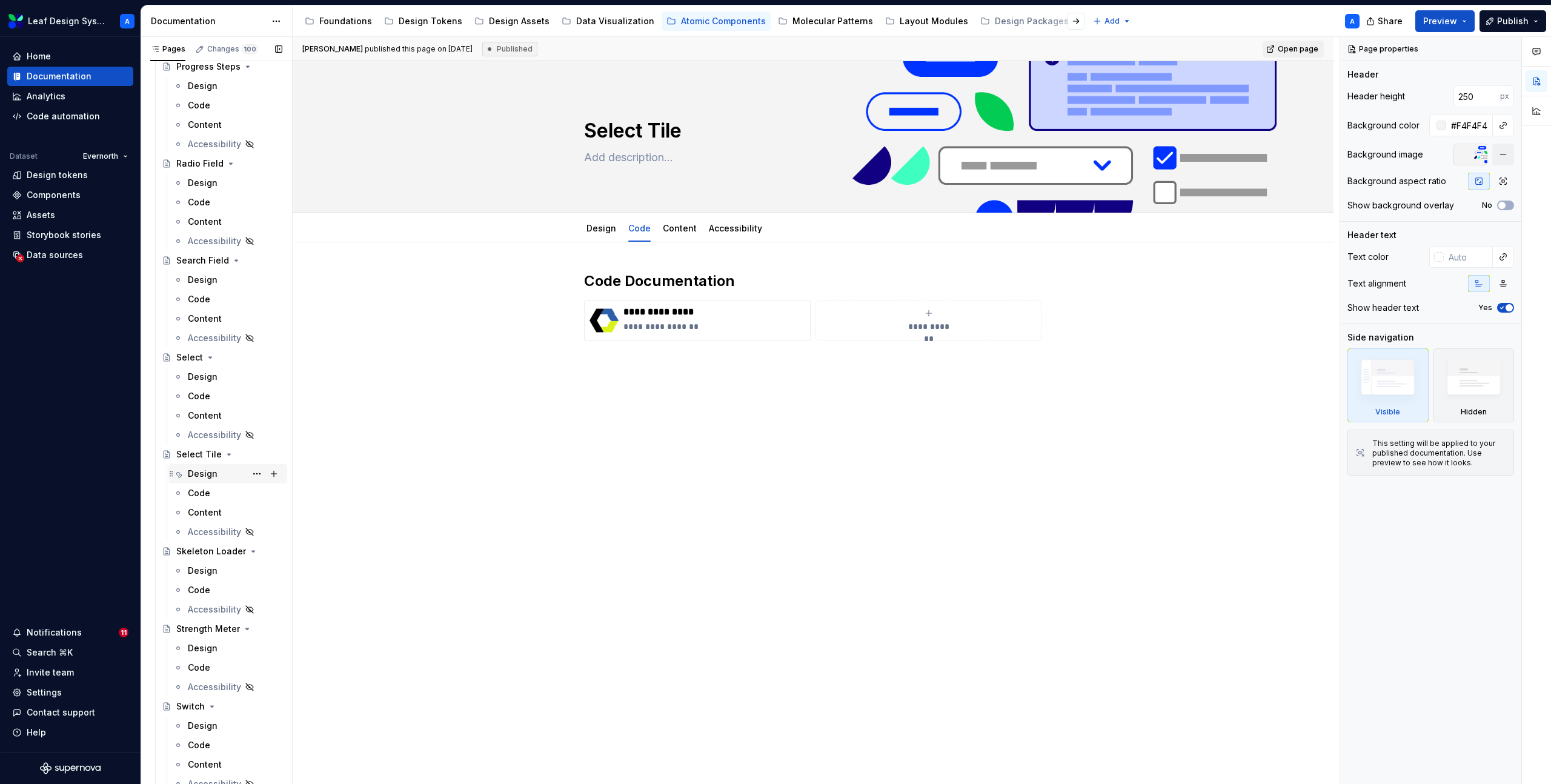
click at [203, 475] on div "Design" at bounding box center [202, 474] width 30 height 12
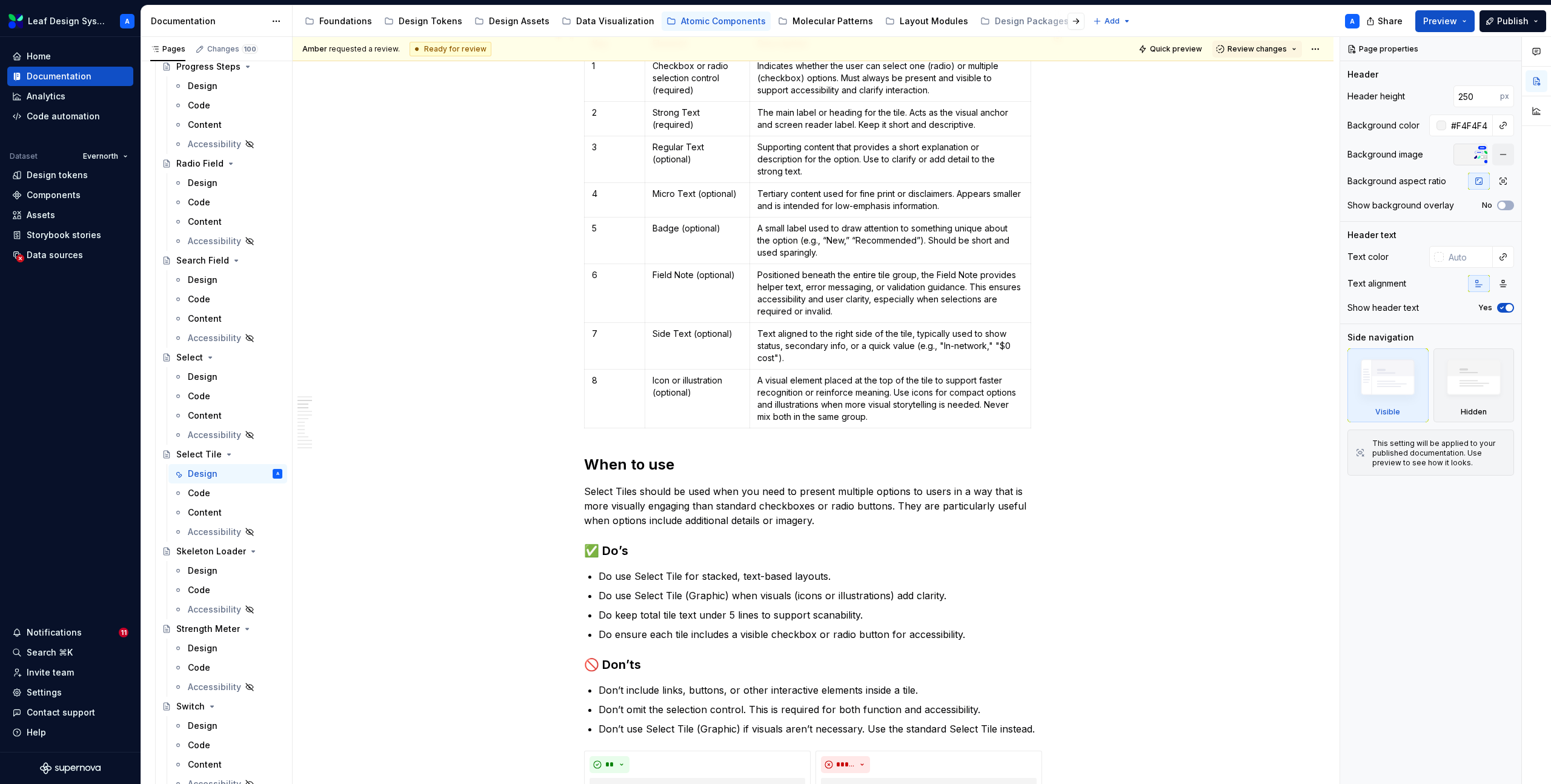
scroll to position [547, 0]
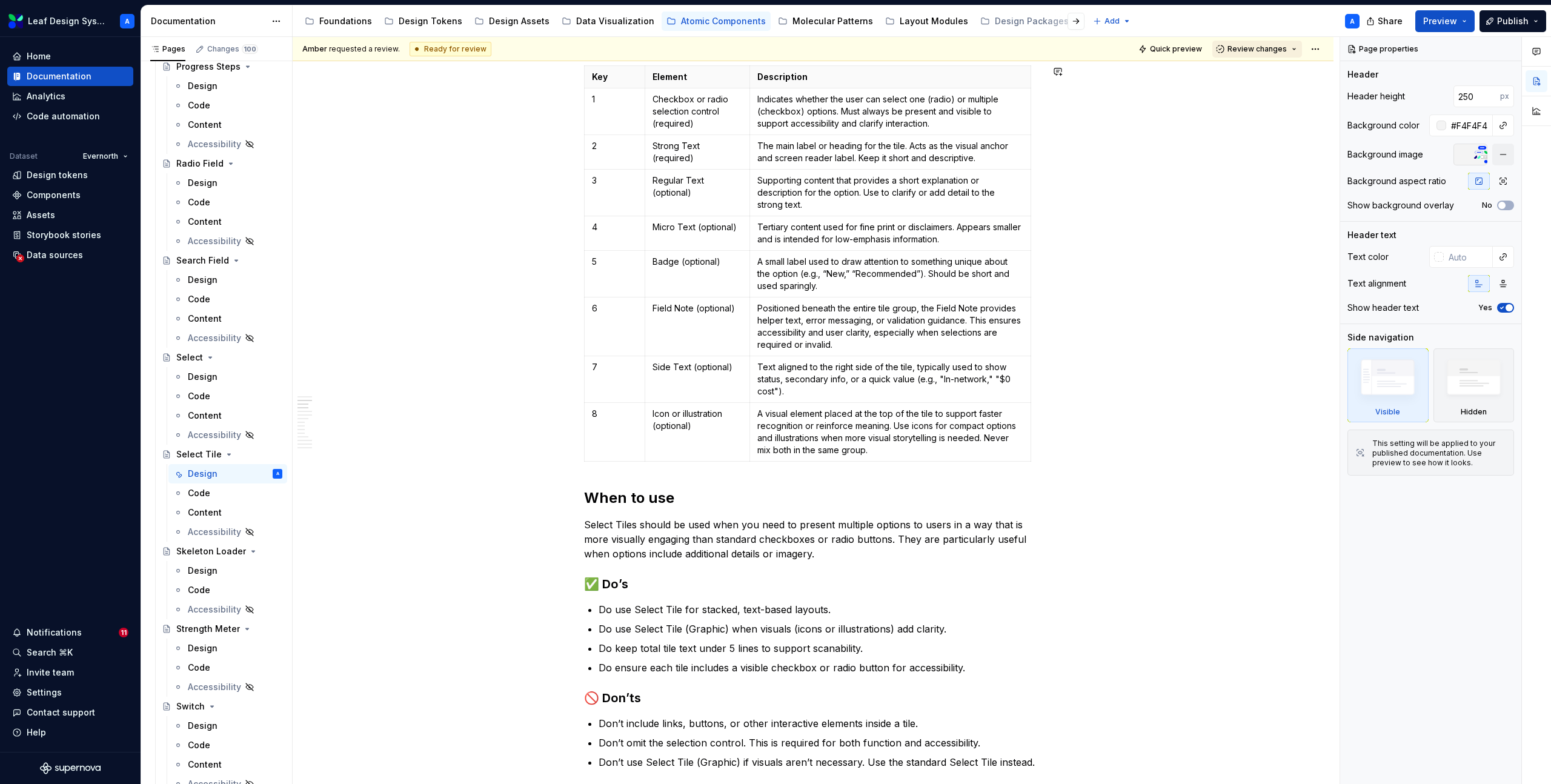
click at [1298, 50] on button "Review changes" at bounding box center [1257, 50] width 90 height 17
click at [1261, 70] on div "Approve" at bounding box center [1297, 73] width 106 height 12
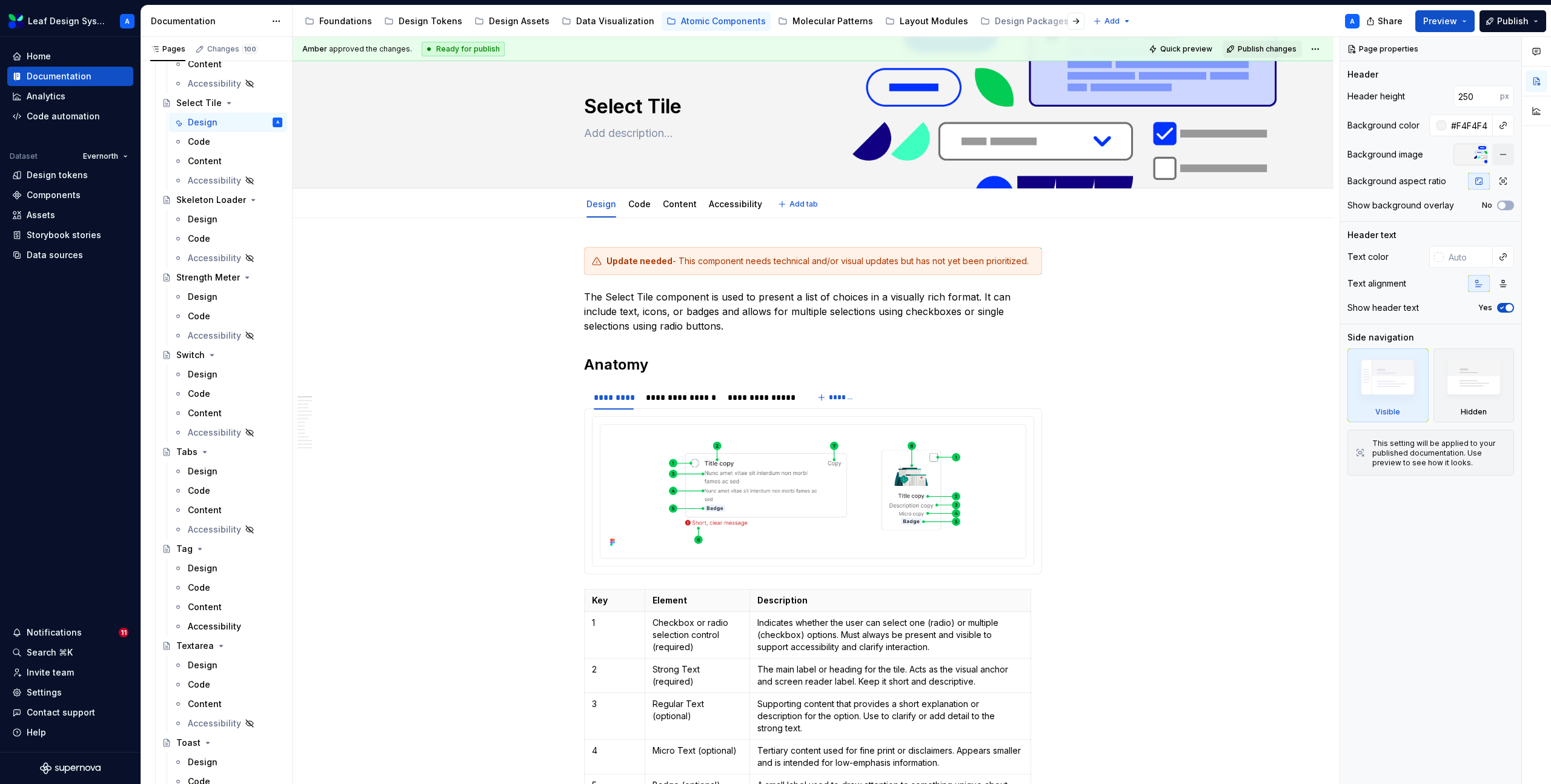
scroll to position [0, 0]
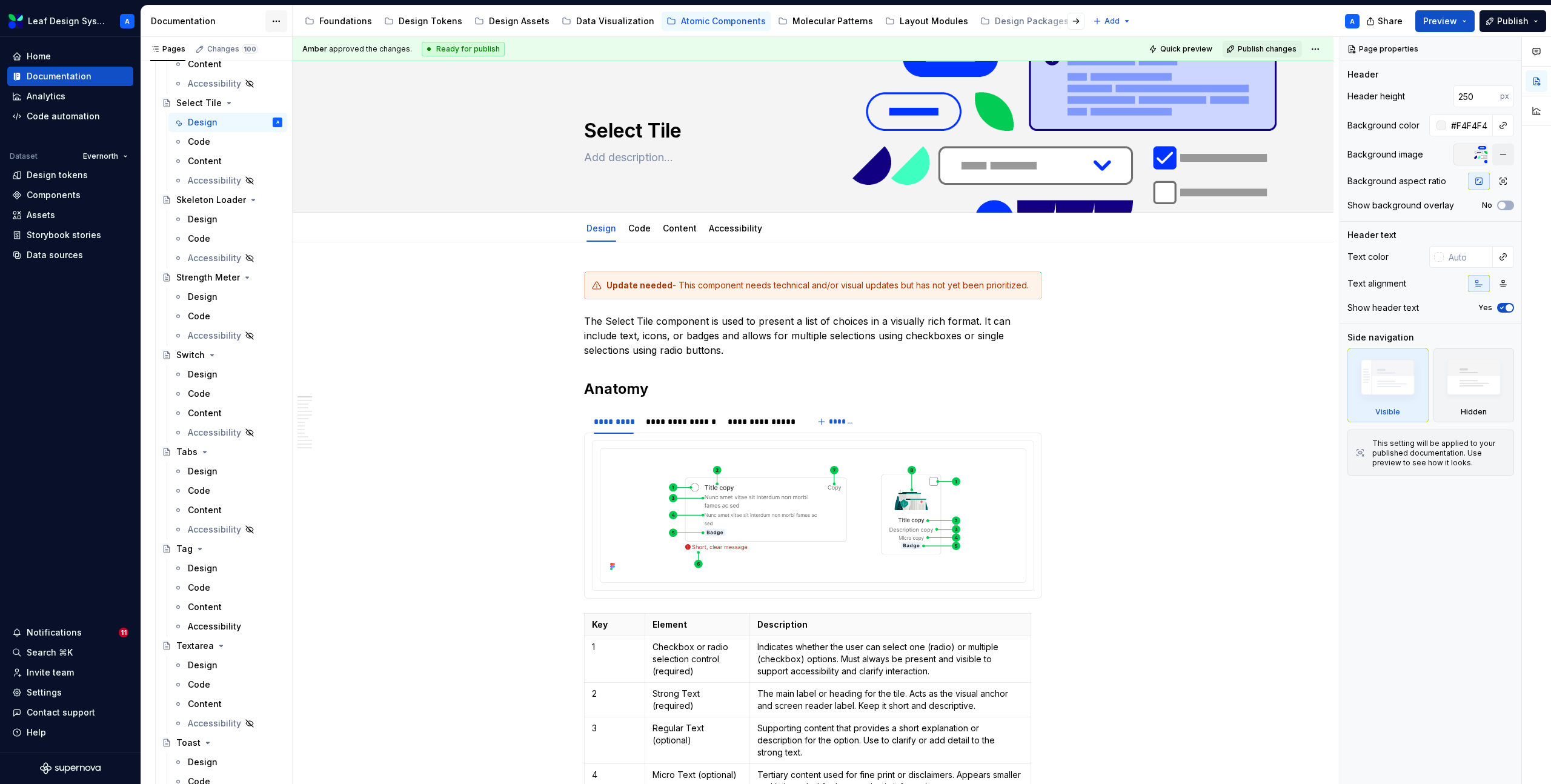
type textarea "*"
